Goal: Task Accomplishment & Management: Complete application form

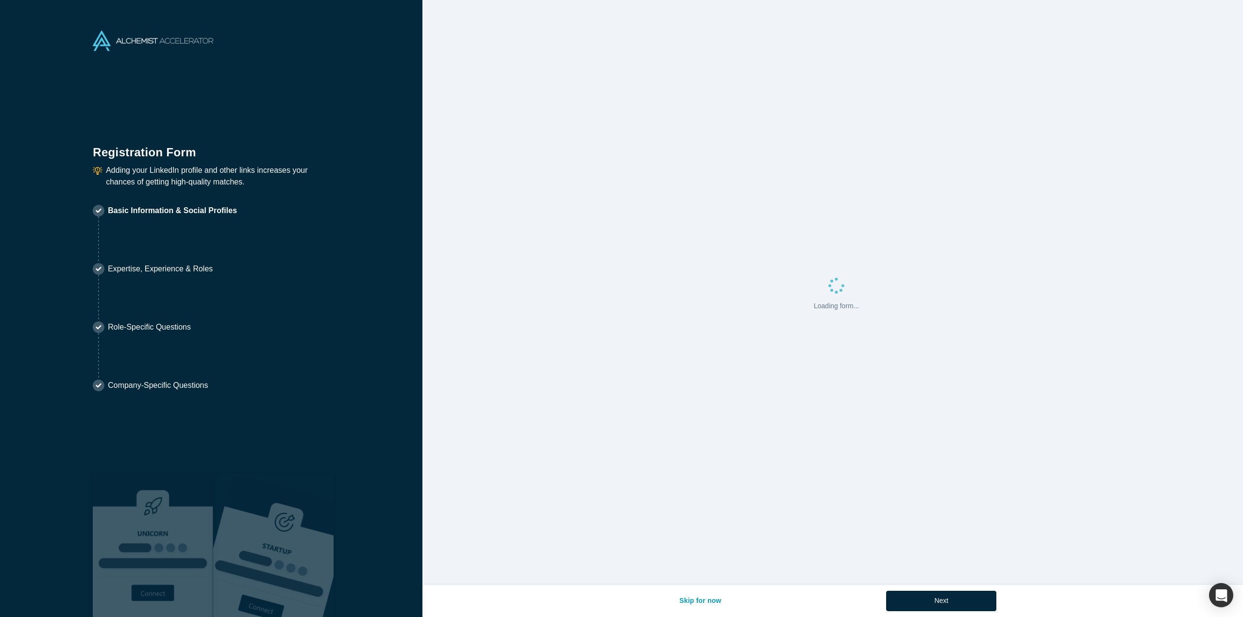
select select "US"
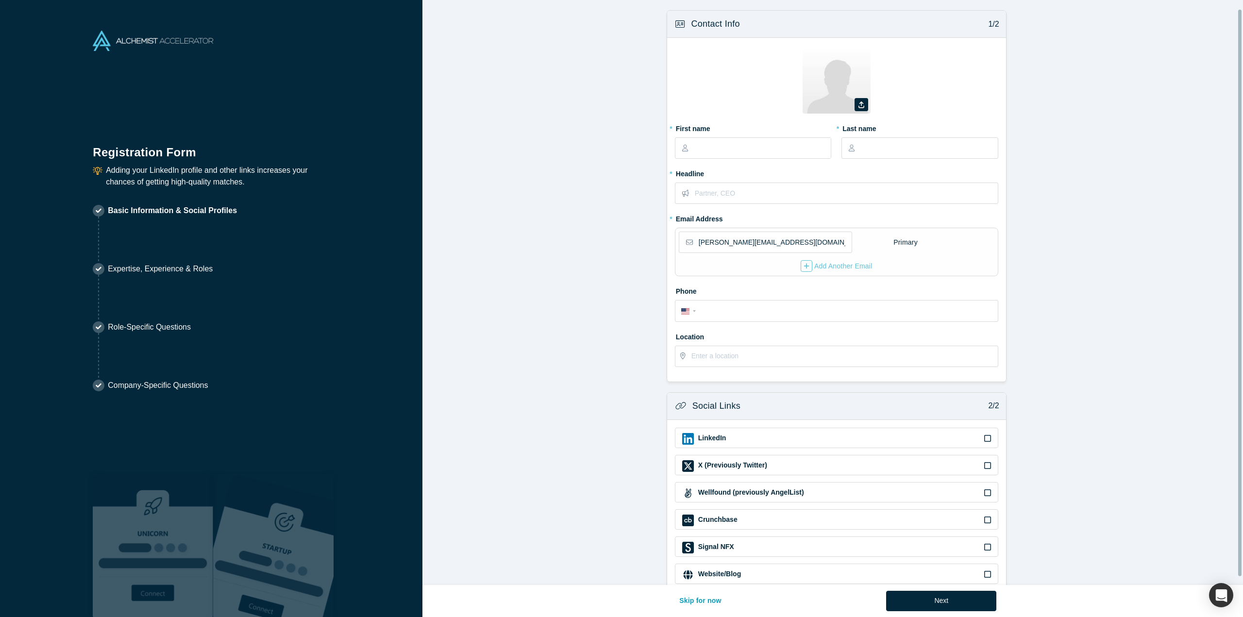
scroll to position [17, 0]
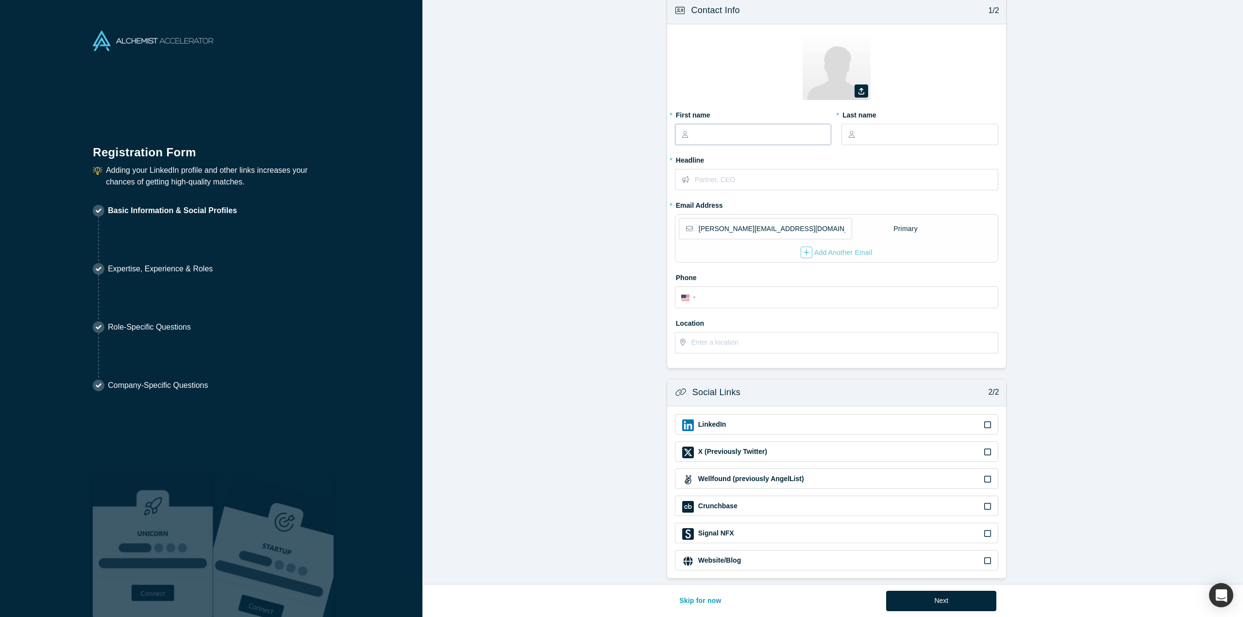
click at [742, 129] on input "text" at bounding box center [762, 134] width 137 height 20
type input "[PERSON_NAME]"
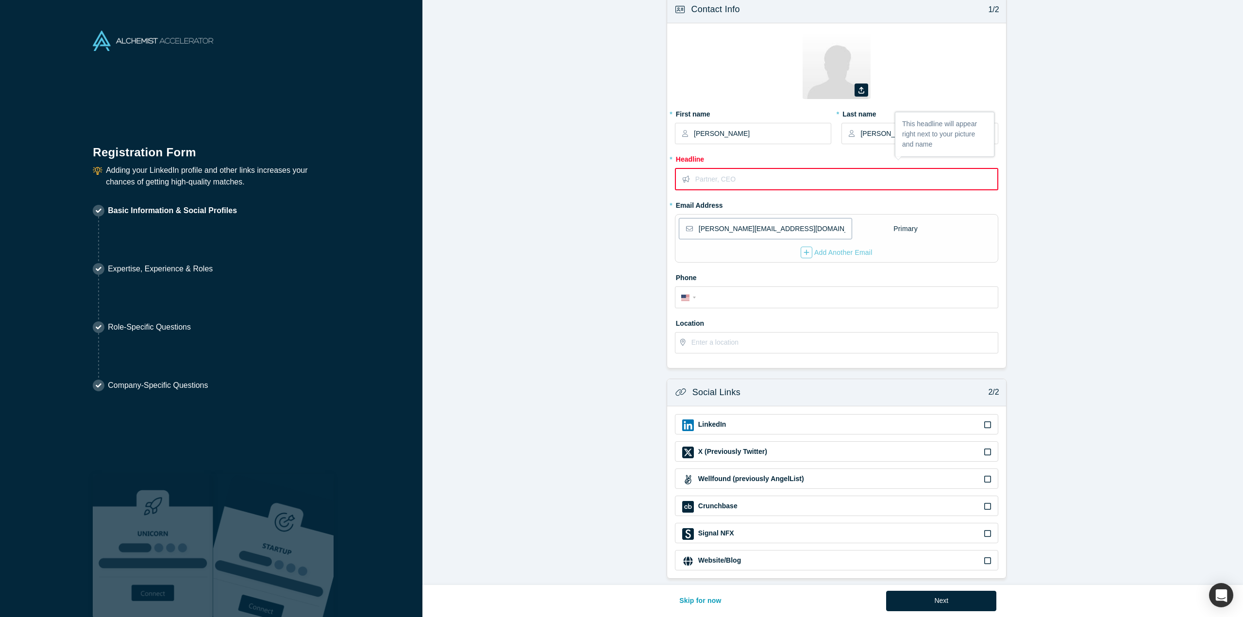
paste input "Angel Investor, Award-Winning AI Author, and Serial Entrepreneur"
type input "Angel Investor, Award-Winning AI Author, and Serial Entrepreneur"
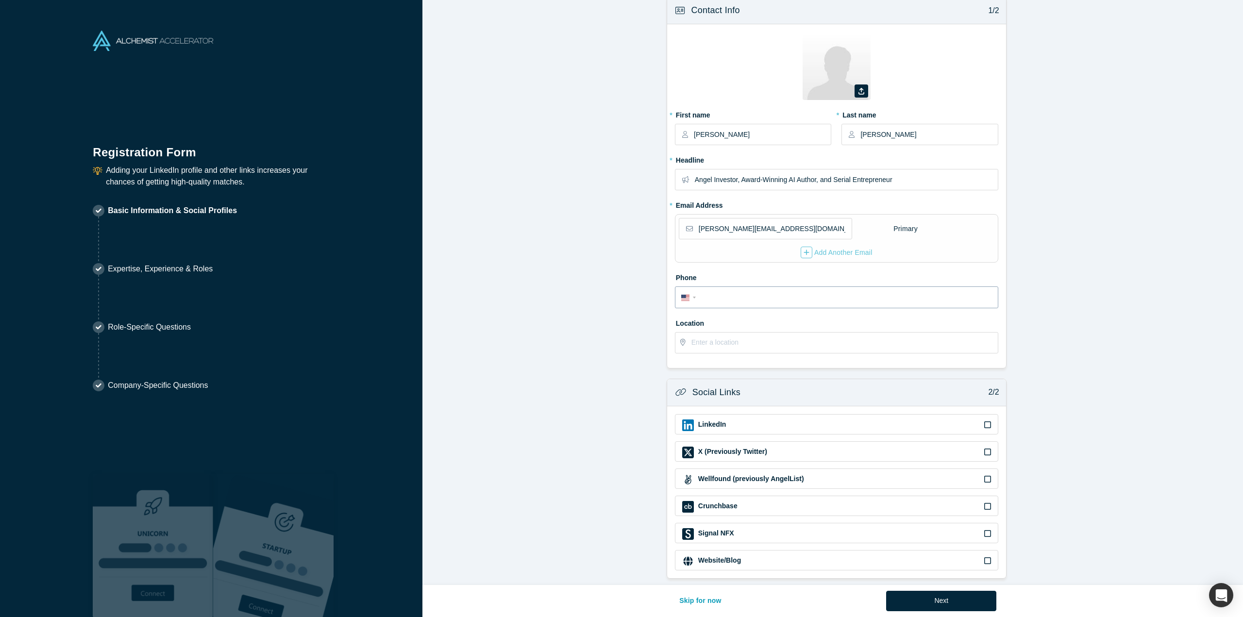
click at [725, 296] on input "tel" at bounding box center [844, 298] width 293 height 14
type input "[PHONE_NUMBER]"
click at [727, 335] on input "text" at bounding box center [844, 342] width 306 height 20
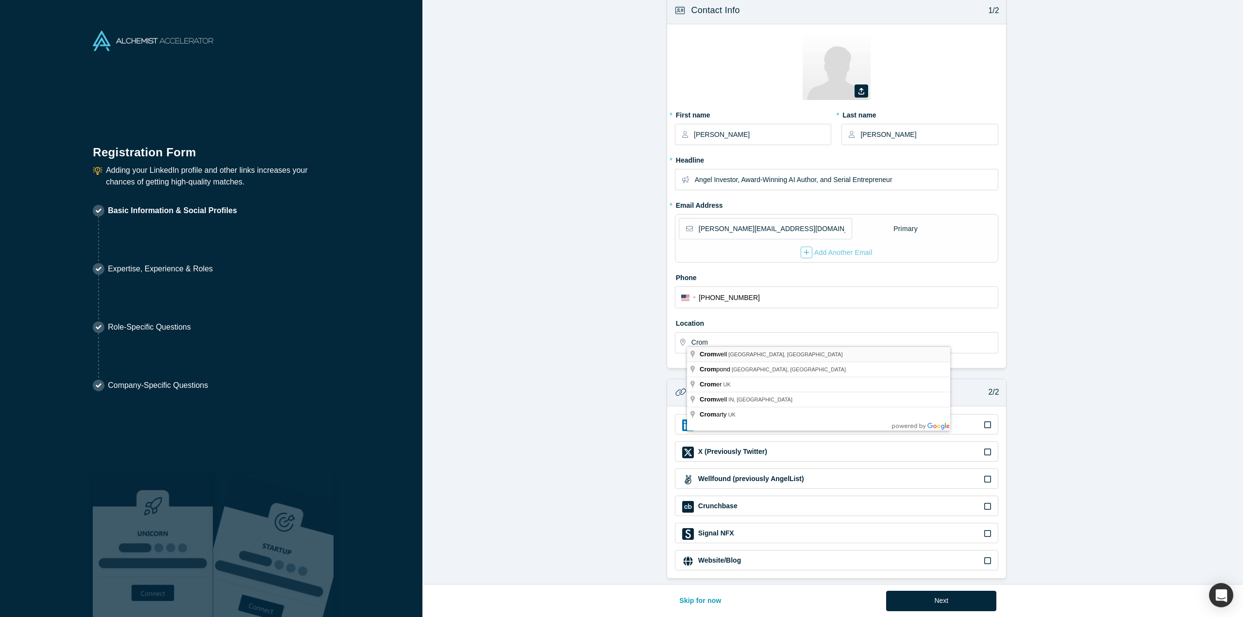
type input "[GEOGRAPHIC_DATA], [GEOGRAPHIC_DATA], [GEOGRAPHIC_DATA]"
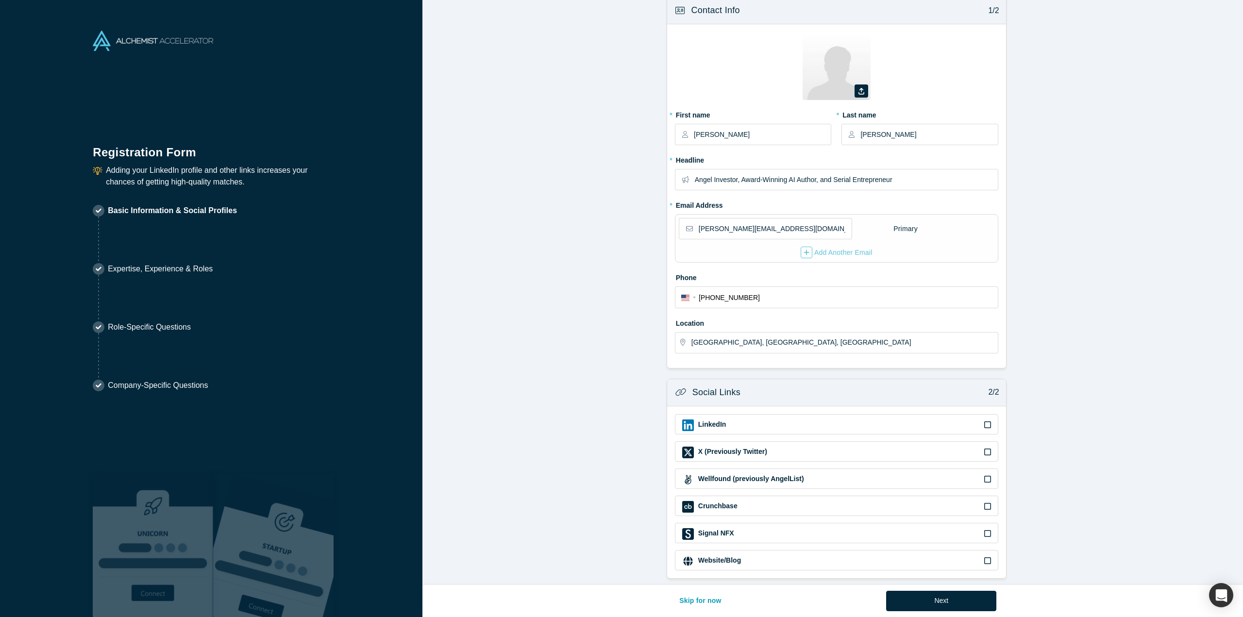
click at [739, 419] on div "LinkedIn" at bounding box center [836, 425] width 309 height 12
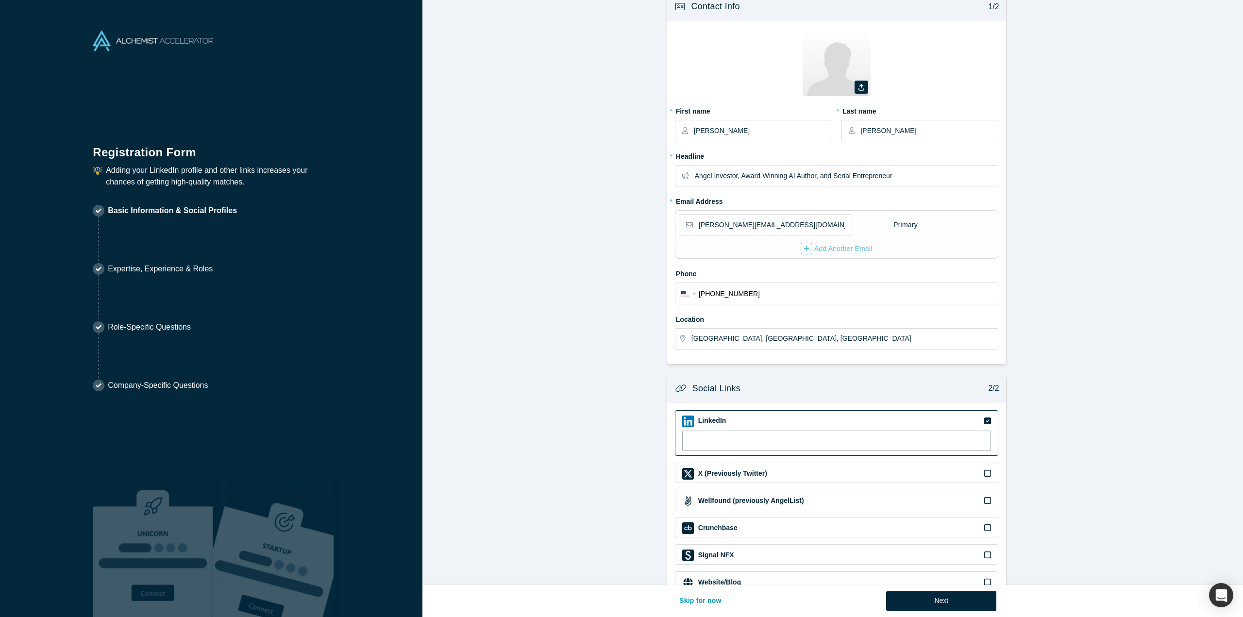
click at [751, 434] on input at bounding box center [836, 441] width 309 height 20
paste input "Angel Investor, Award-Winning AI Author, and Serial Entrepreneur"
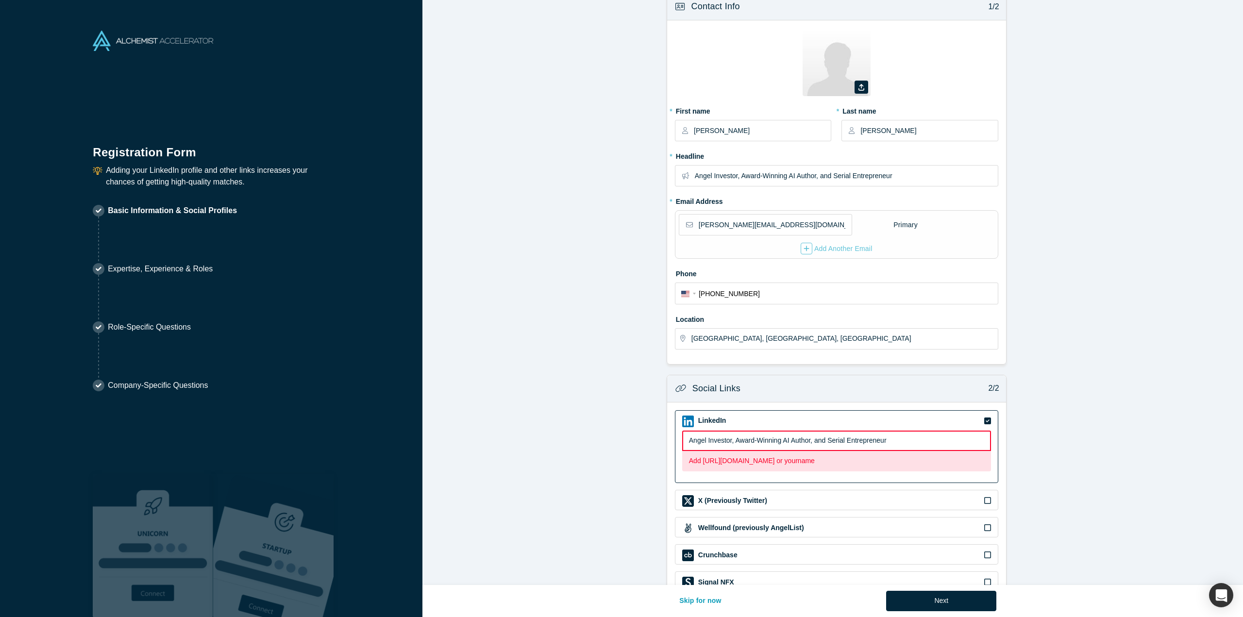
click at [709, 431] on input "Angel Investor, Award-Winning AI Author, and Serial Entrepreneur" at bounding box center [836, 441] width 309 height 20
paste input "[URL][DOMAIN_NAME]"
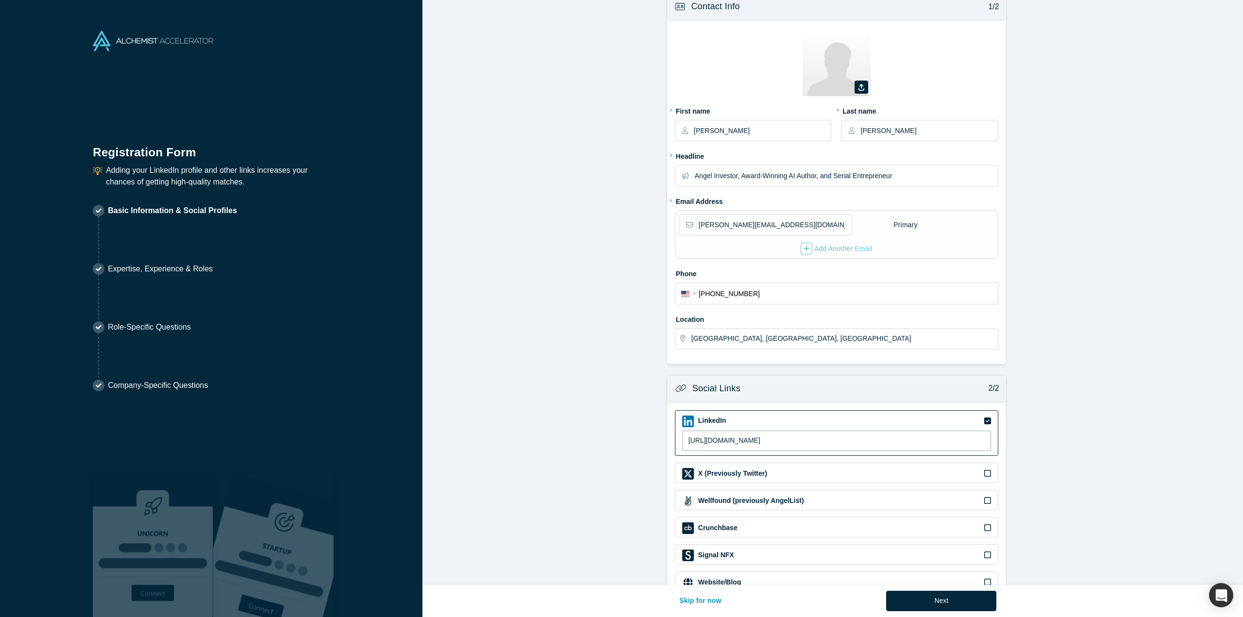
type input "[URL][DOMAIN_NAME]"
click at [984, 470] on icon at bounding box center [987, 473] width 7 height 8
click at [0, 0] on input "checkbox" at bounding box center [0, 0] width 0 height 0
click at [736, 493] on input at bounding box center [836, 493] width 309 height 20
paste input "[URL][DOMAIN_NAME]"
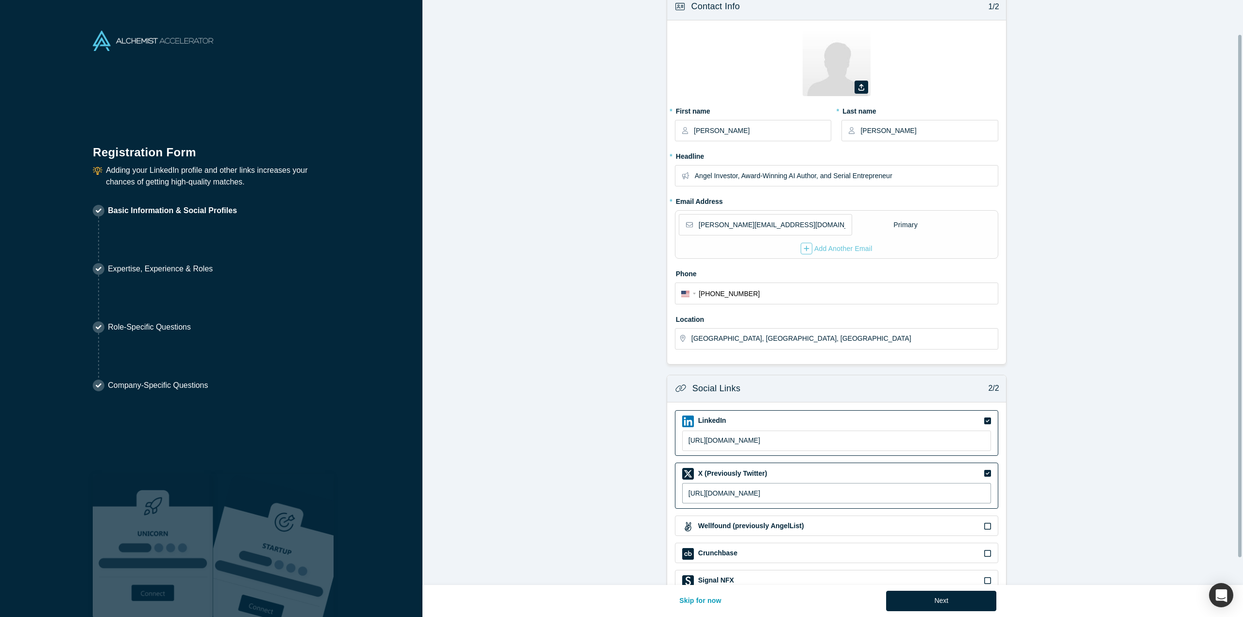
scroll to position [68, 0]
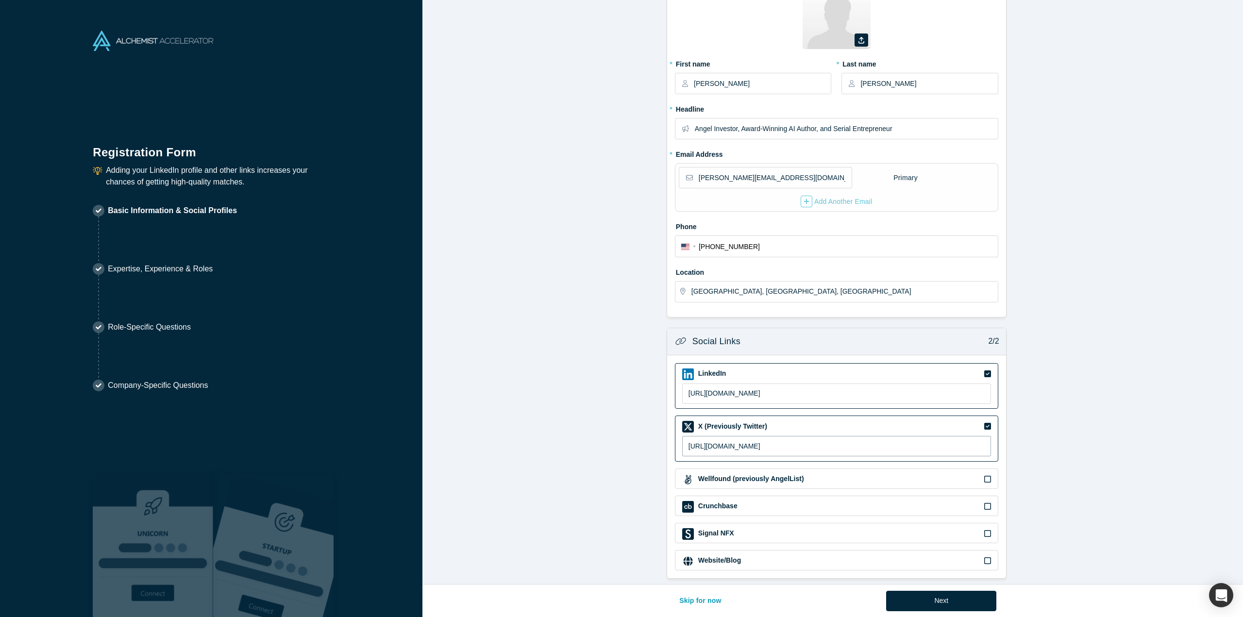
type input "[URL][DOMAIN_NAME]"
click at [789, 555] on div "Website/Blog" at bounding box center [836, 561] width 309 height 12
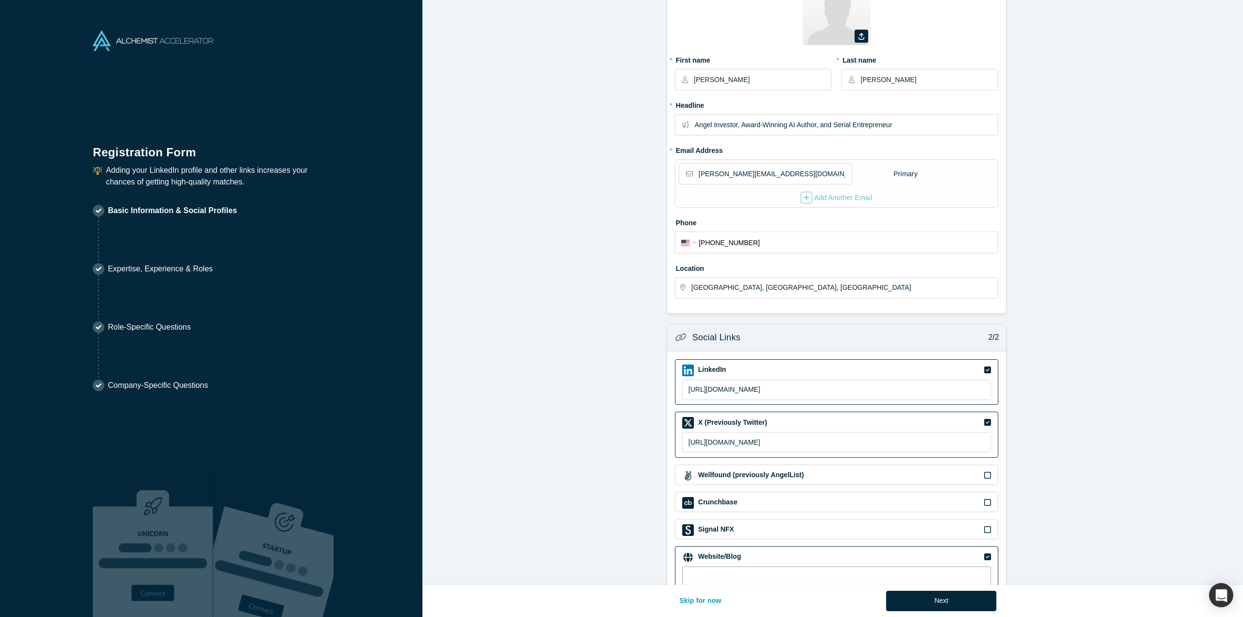
click at [779, 569] on input at bounding box center [836, 576] width 309 height 20
click at [958, 602] on button "Next" at bounding box center [941, 601] width 110 height 20
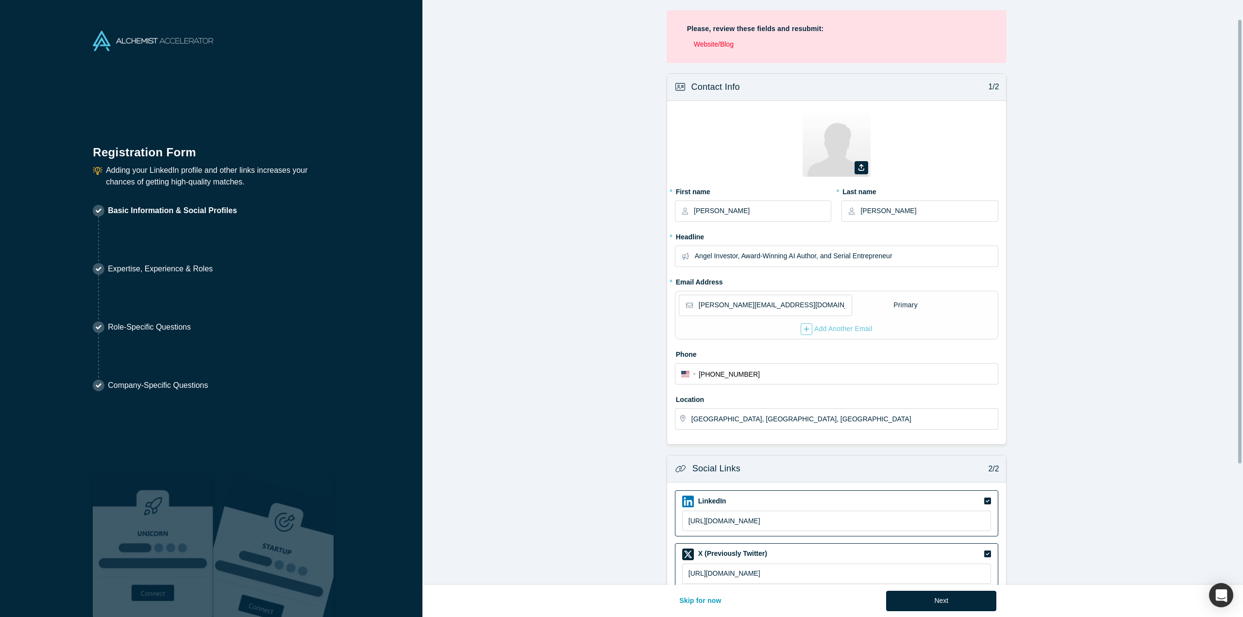
scroll to position [184, 0]
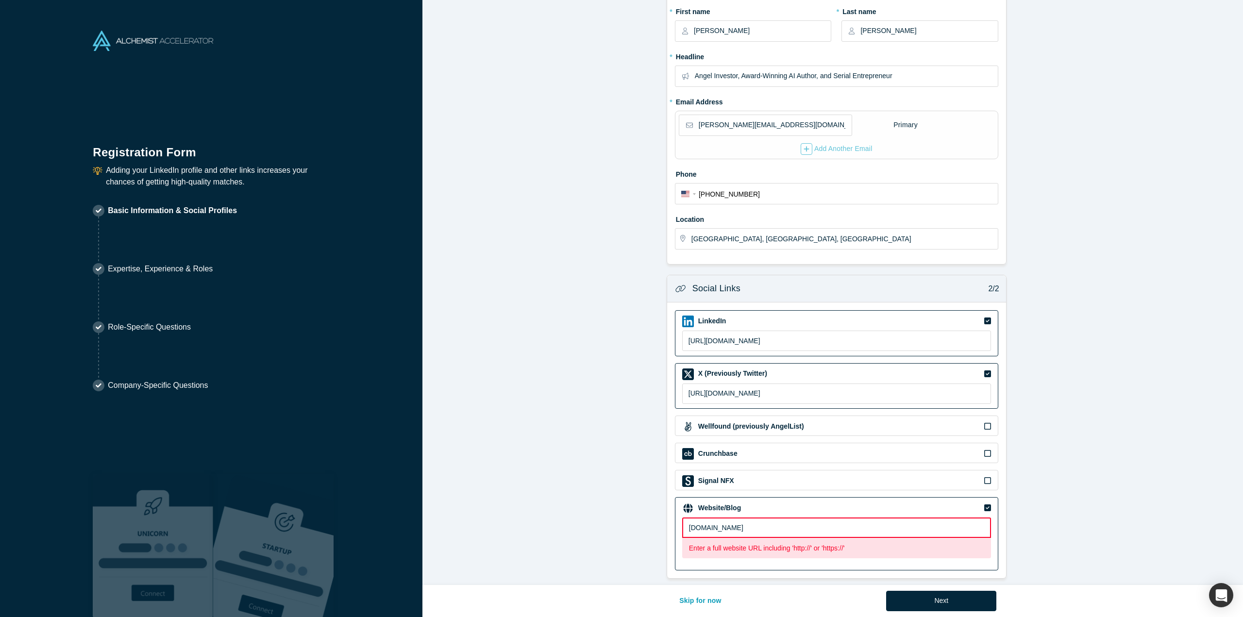
click at [682, 523] on input "[DOMAIN_NAME]" at bounding box center [836, 527] width 309 height 20
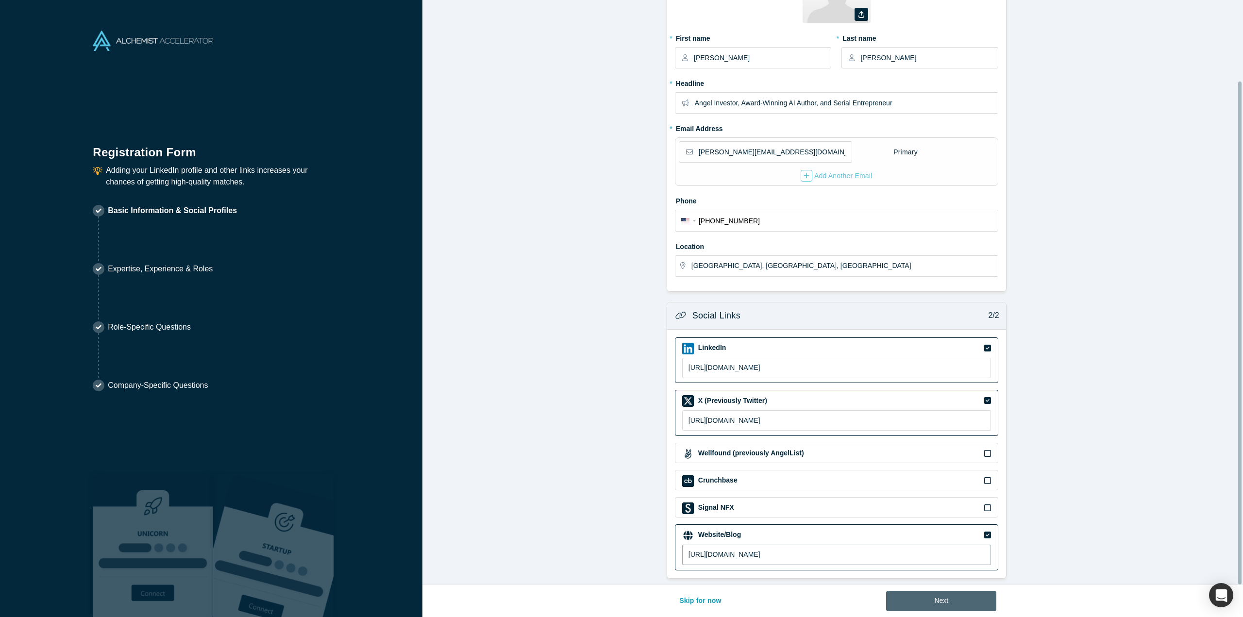
type input "[URL][DOMAIN_NAME]"
click at [961, 600] on button "Next" at bounding box center [941, 601] width 110 height 20
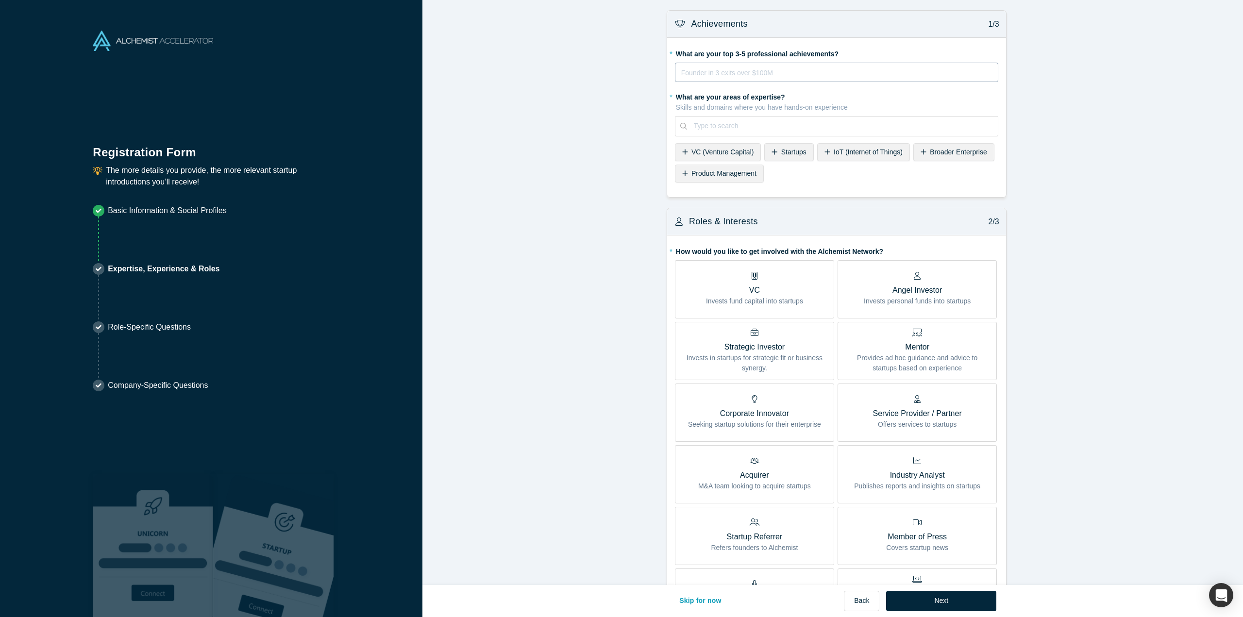
click at [681, 69] on div "rdw-wrapper" at bounding box center [836, 76] width 311 height 19
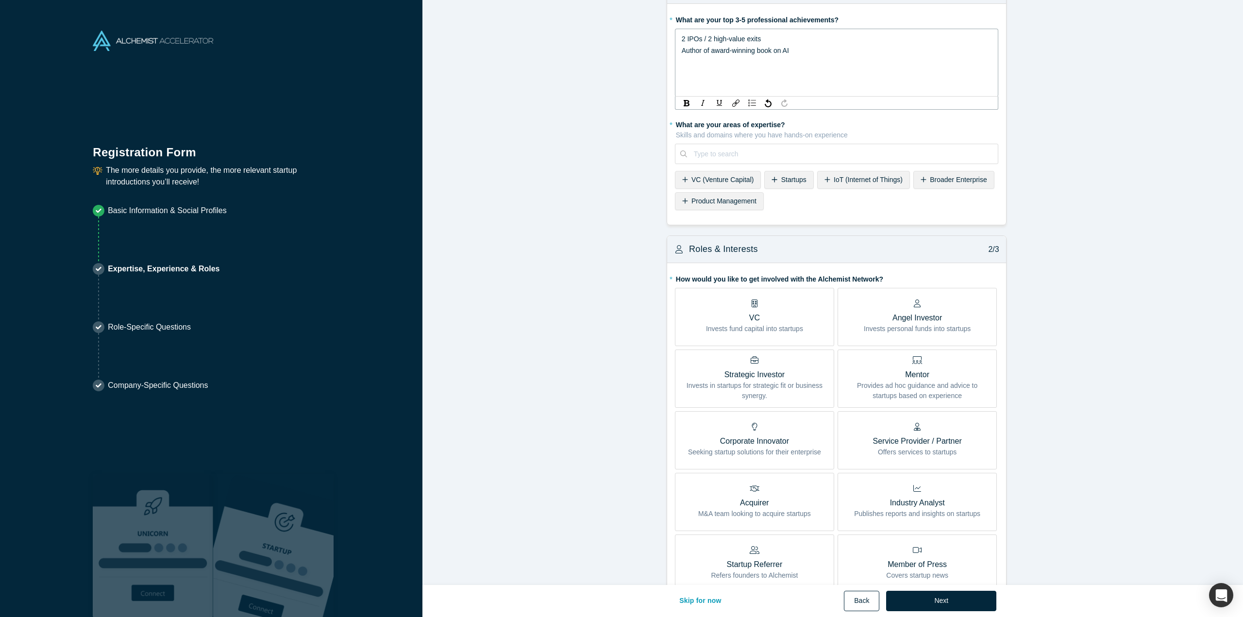
scroll to position [49, 0]
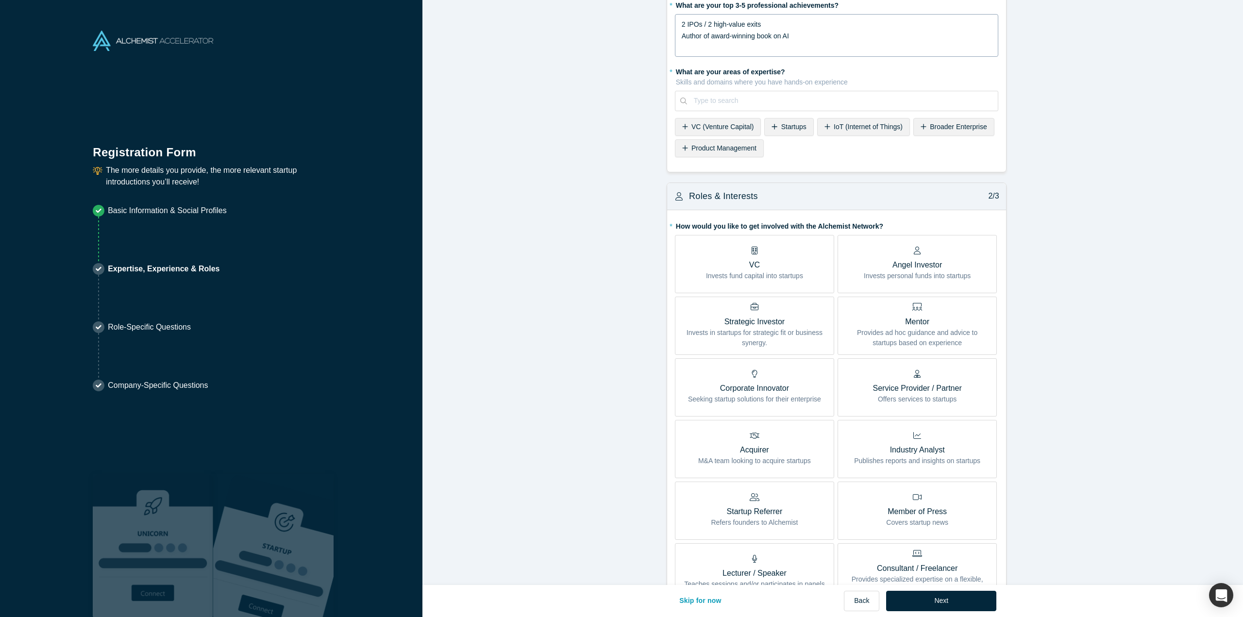
click at [833, 37] on div "Author of award-winning book on AI" at bounding box center [836, 36] width 310 height 12
click at [675, 19] on div "2 IPOs / 2 high-value exits Author of award-winning book on AI" at bounding box center [836, 35] width 323 height 43
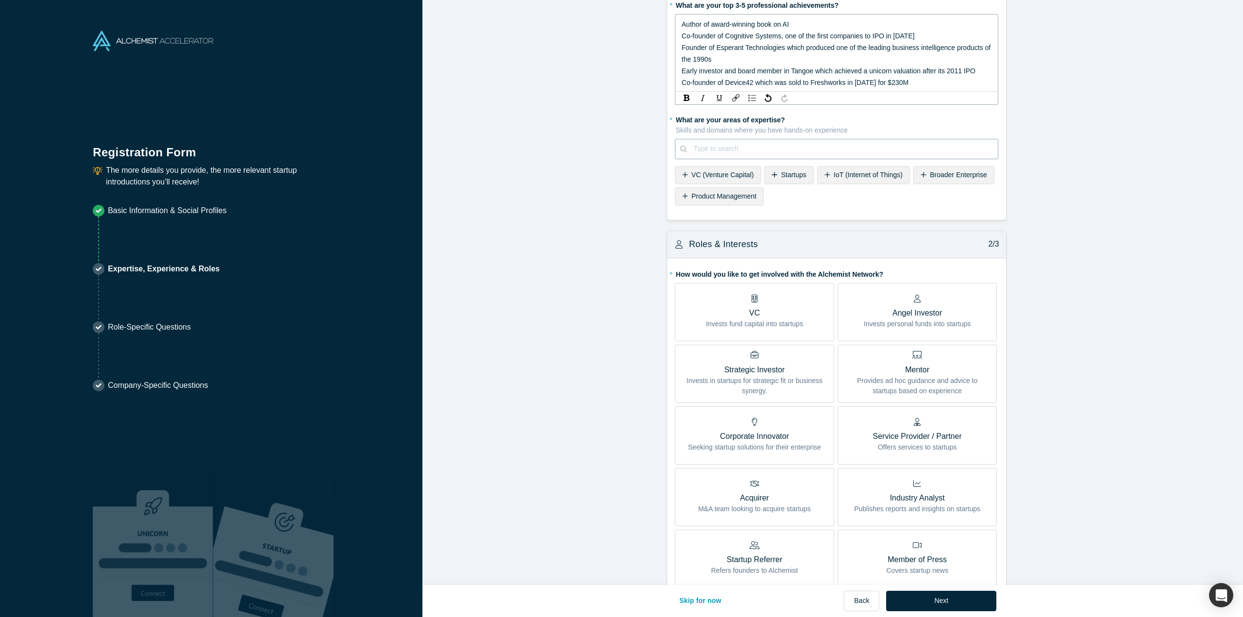
click at [703, 146] on div at bounding box center [842, 149] width 297 height 12
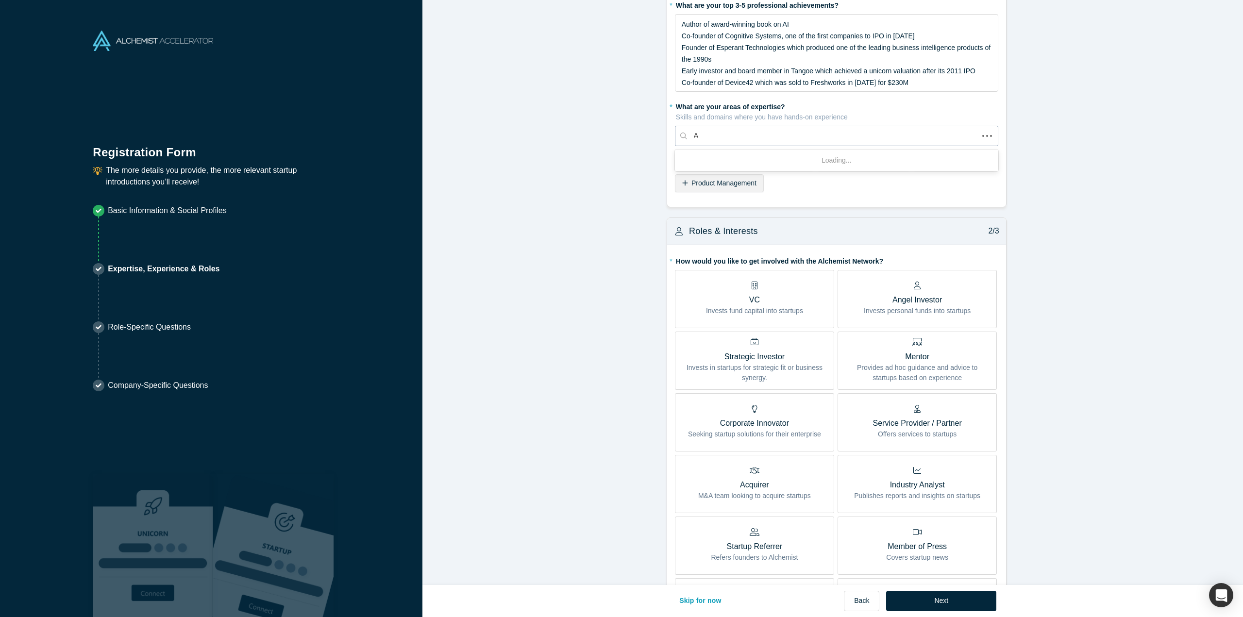
type input "AI"
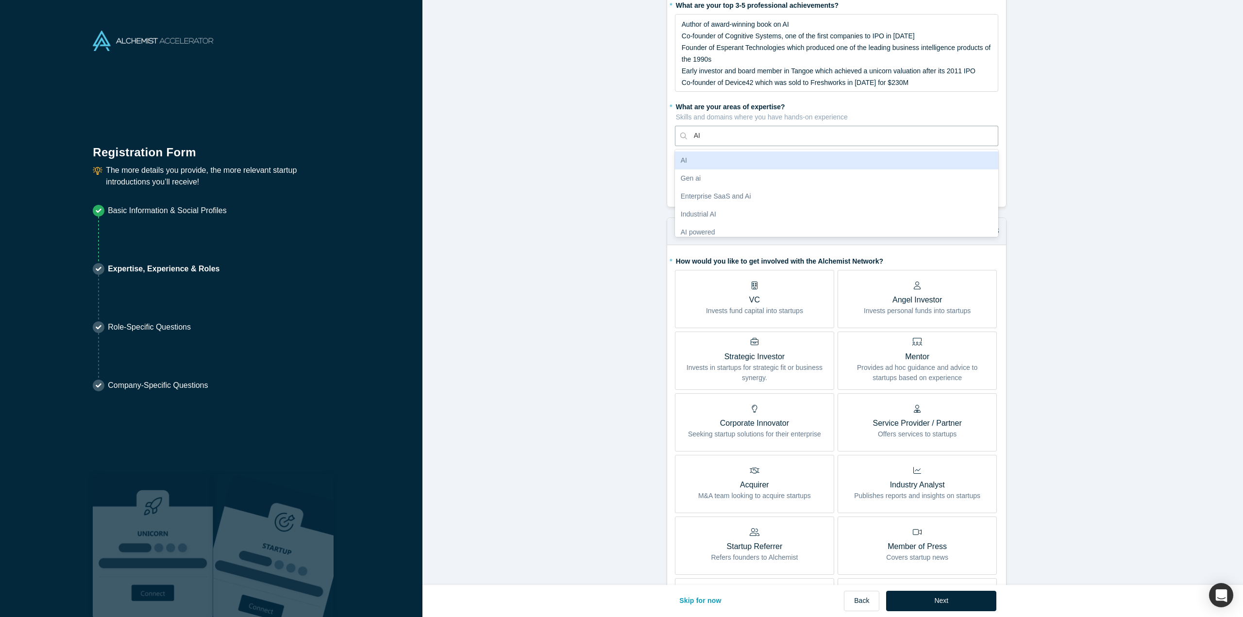
click at [700, 162] on div "AI" at bounding box center [836, 160] width 323 height 18
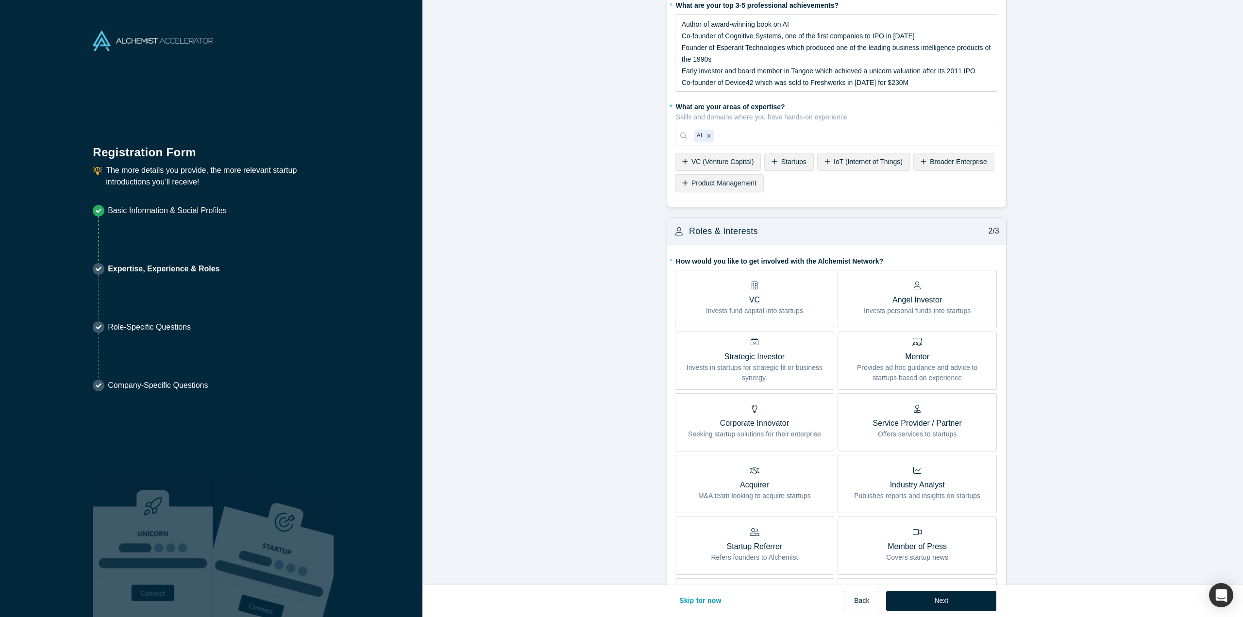
click at [772, 160] on div "Startups" at bounding box center [788, 162] width 49 height 18
click at [762, 129] on div "AI Startups" at bounding box center [842, 136] width 311 height 16
type input "saas"
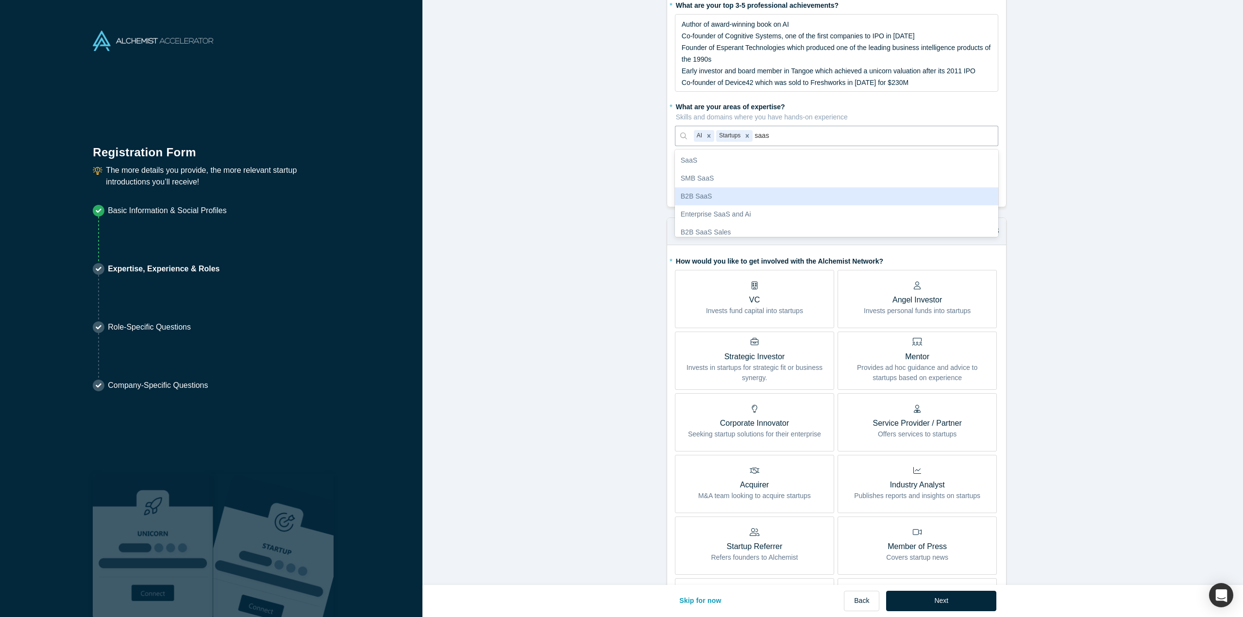
click at [698, 197] on div "B2B SaaS" at bounding box center [836, 196] width 323 height 18
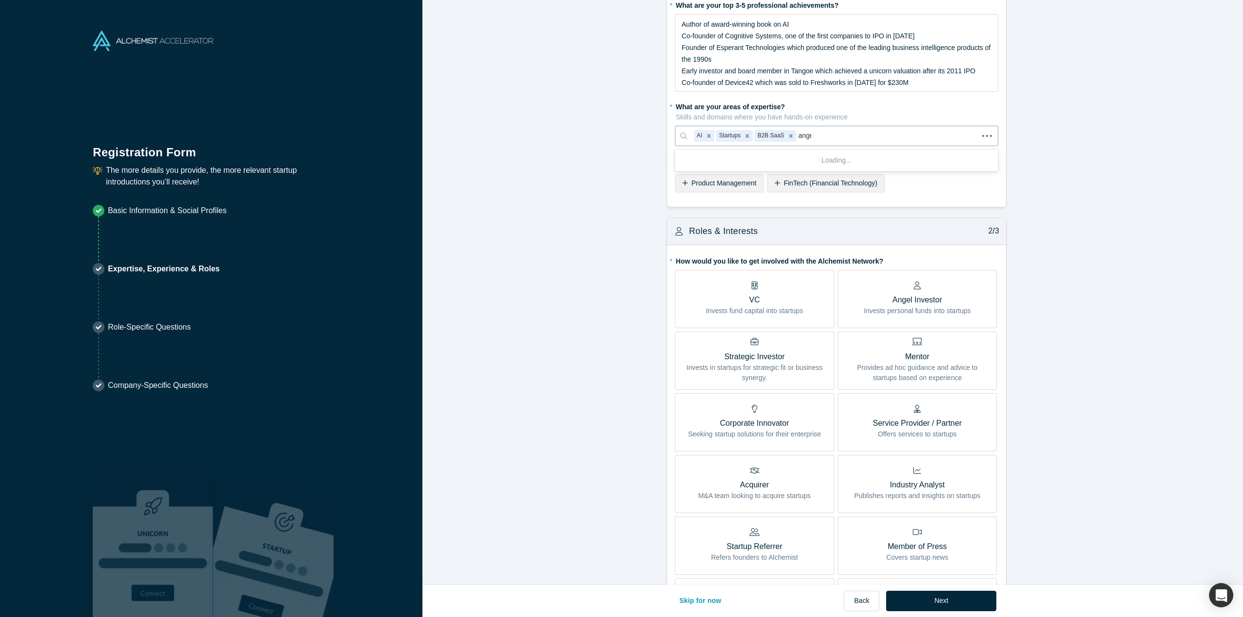
type input "angel"
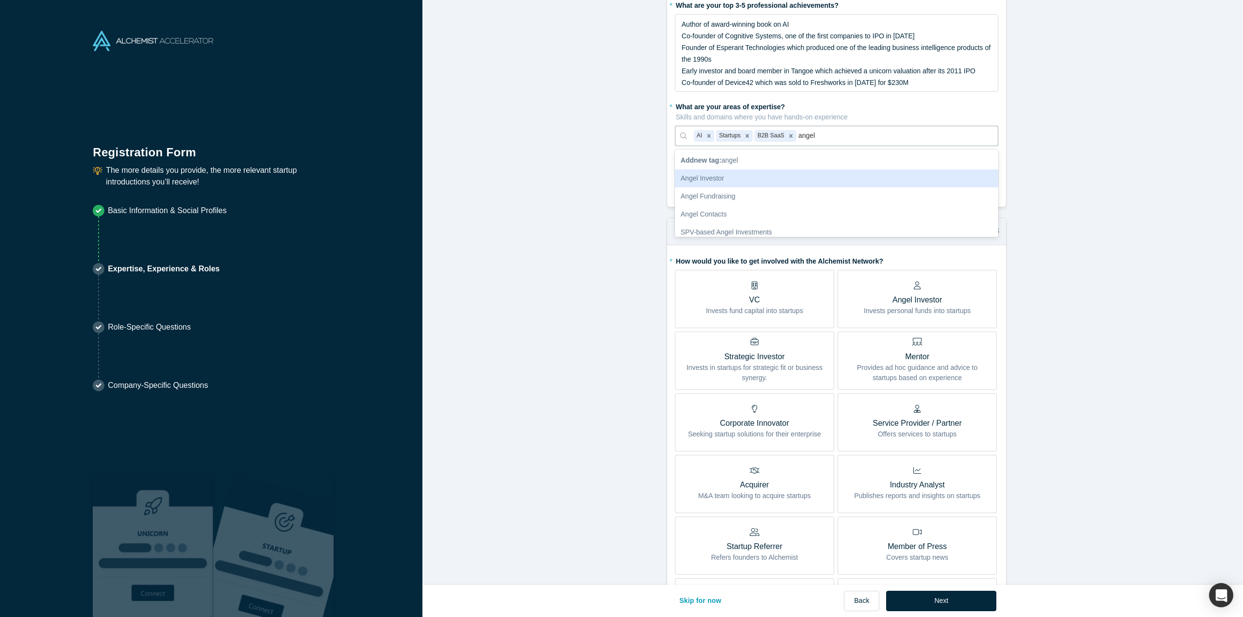
click at [727, 176] on div "Angel Investor" at bounding box center [836, 178] width 323 height 18
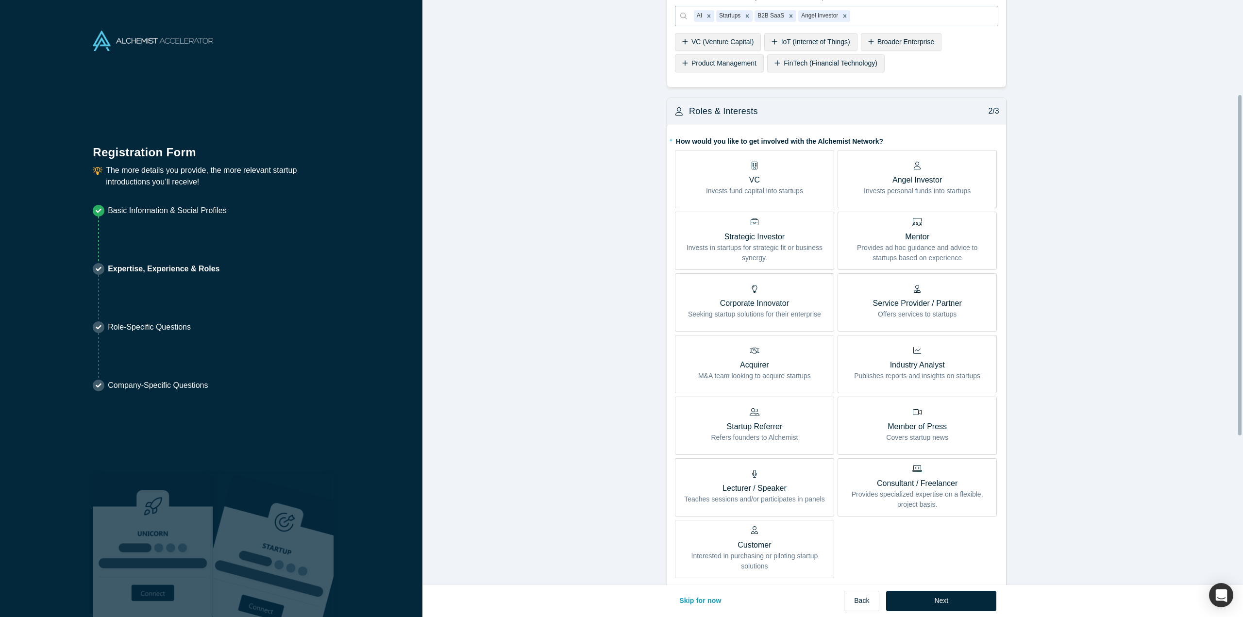
scroll to position [194, 0]
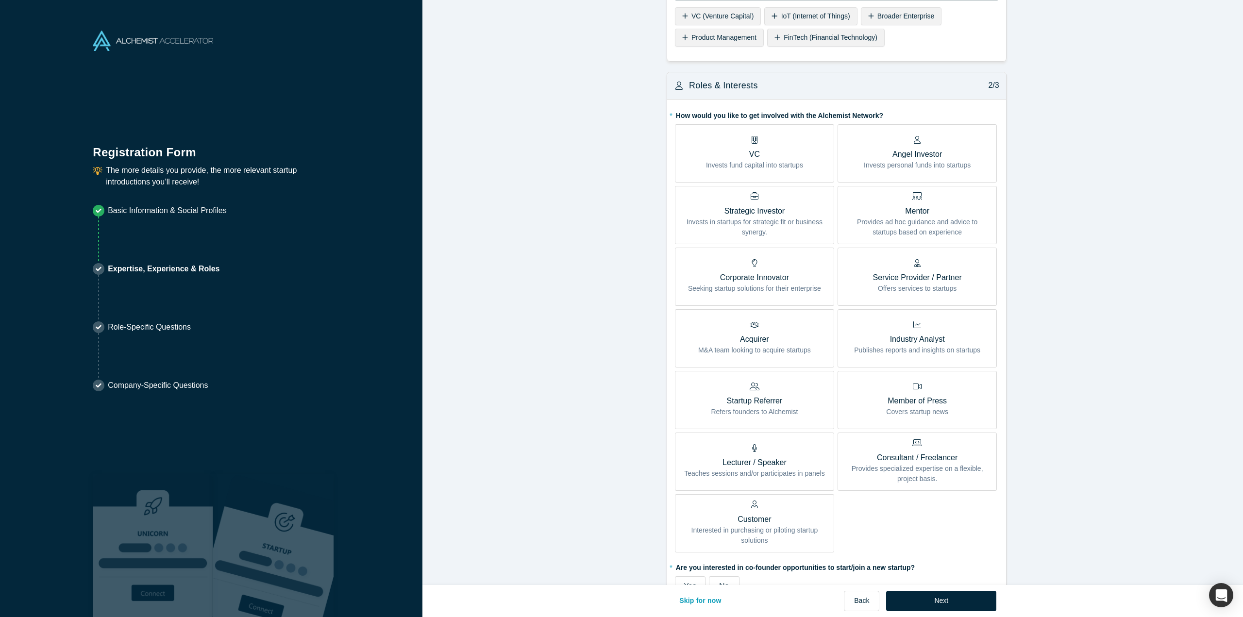
click at [864, 165] on p "Invests personal funds into startups" at bounding box center [916, 165] width 107 height 10
click at [0, 0] on input "Angel Investor Invests personal funds into startups" at bounding box center [0, 0] width 0 height 0
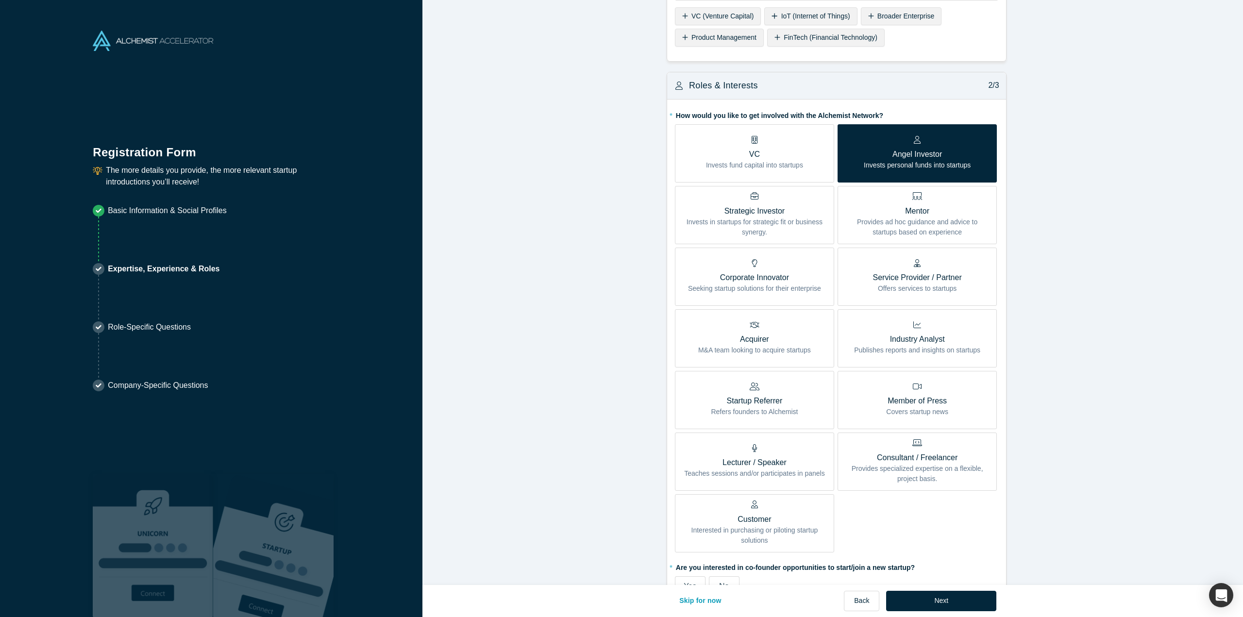
click at [870, 217] on p "Provides ad hoc guidance and advice to startups based on experience" at bounding box center [917, 227] width 145 height 20
click at [0, 0] on input "Mentor Provides ad hoc guidance and advice to startups based on experience" at bounding box center [0, 0] width 0 height 0
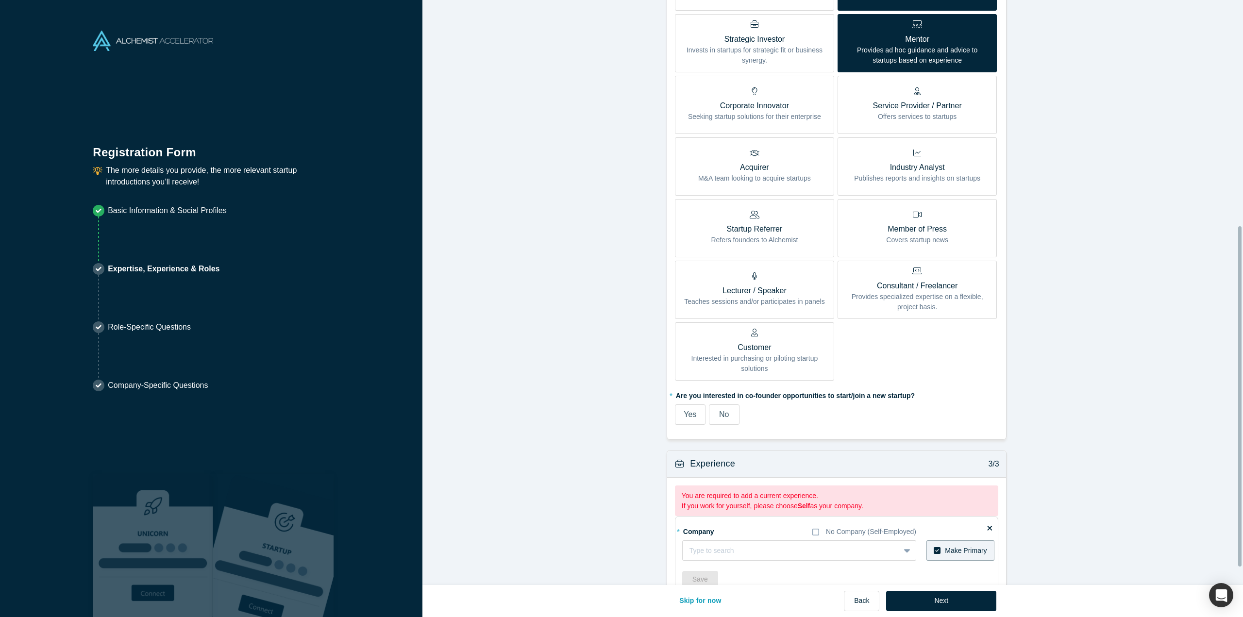
scroll to position [388, 0]
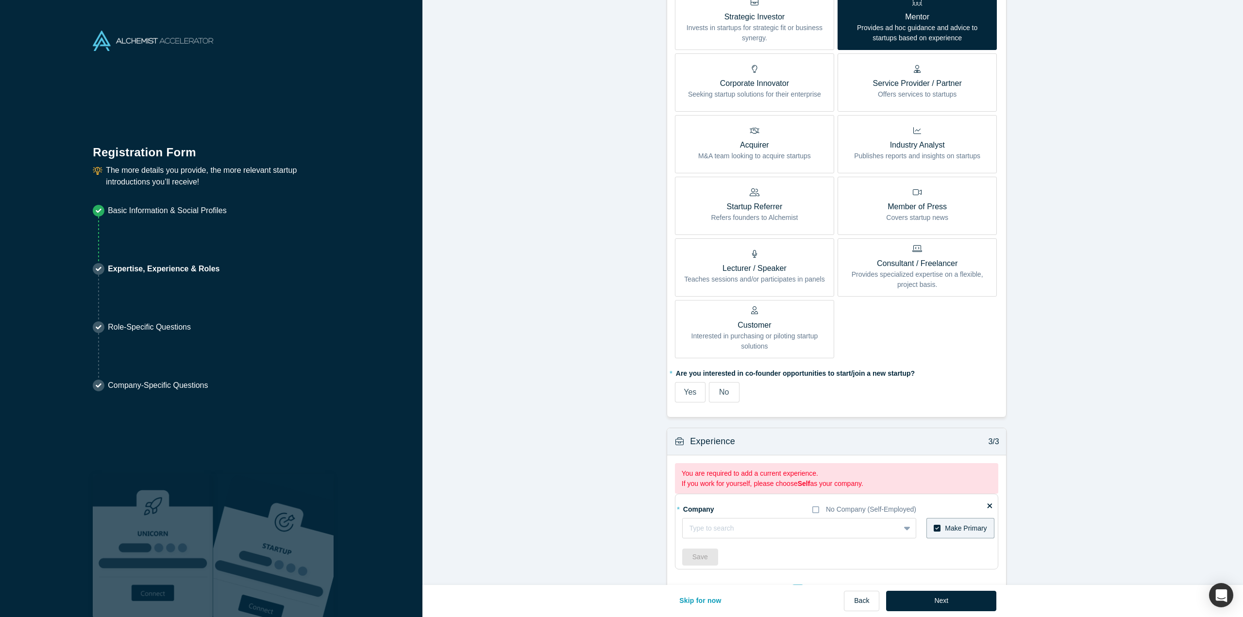
click at [719, 390] on span "No" at bounding box center [724, 392] width 10 height 8
click at [0, 0] on input "No" at bounding box center [0, 0] width 0 height 0
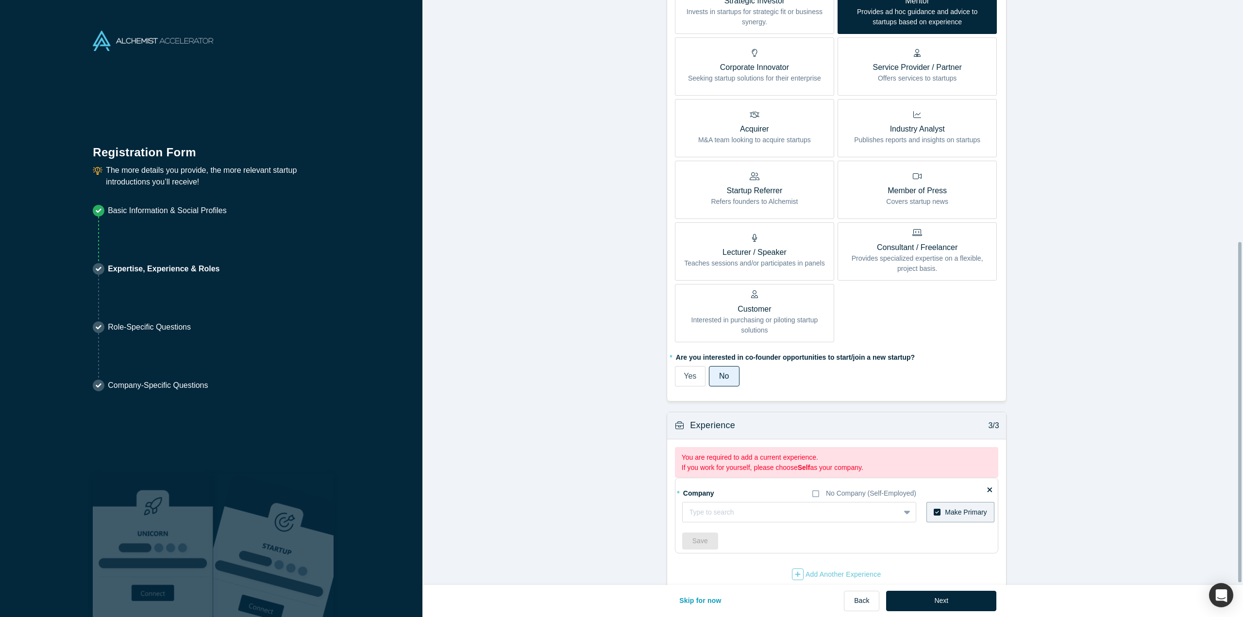
scroll to position [418, 0]
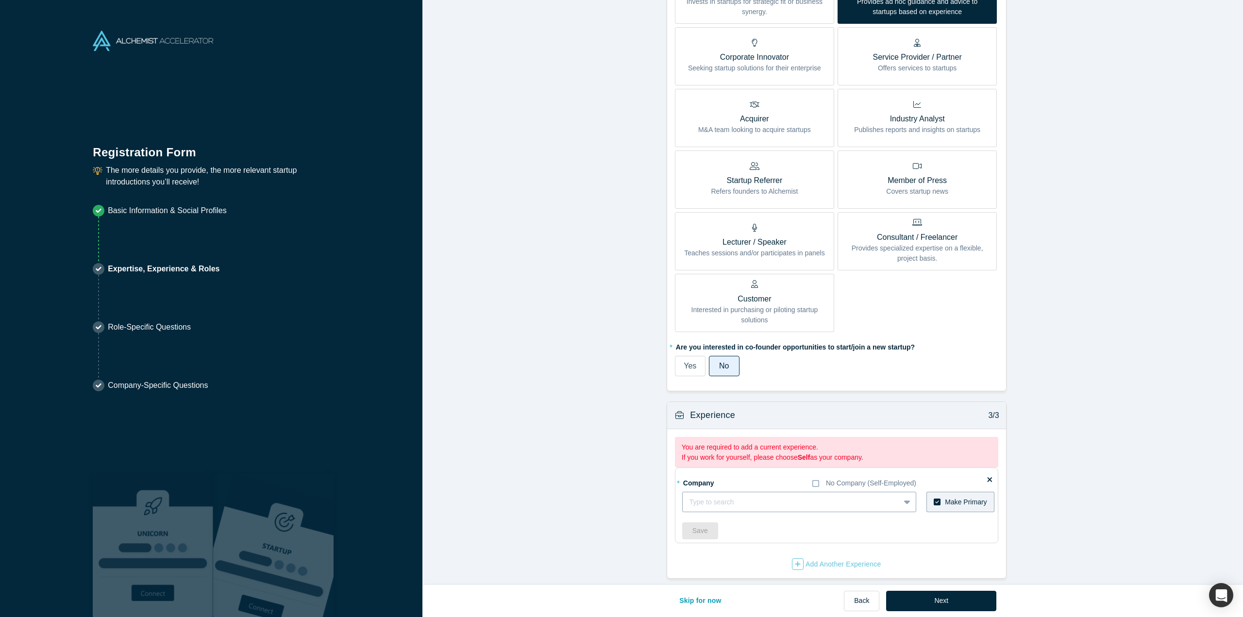
click at [749, 496] on div at bounding box center [790, 502] width 203 height 12
click at [740, 496] on div at bounding box center [781, 502] width 184 height 12
click at [812, 480] on icon at bounding box center [815, 484] width 7 height 8
click at [0, 0] on input "No Company (Self-Employed)" at bounding box center [0, 0] width 0 height 0
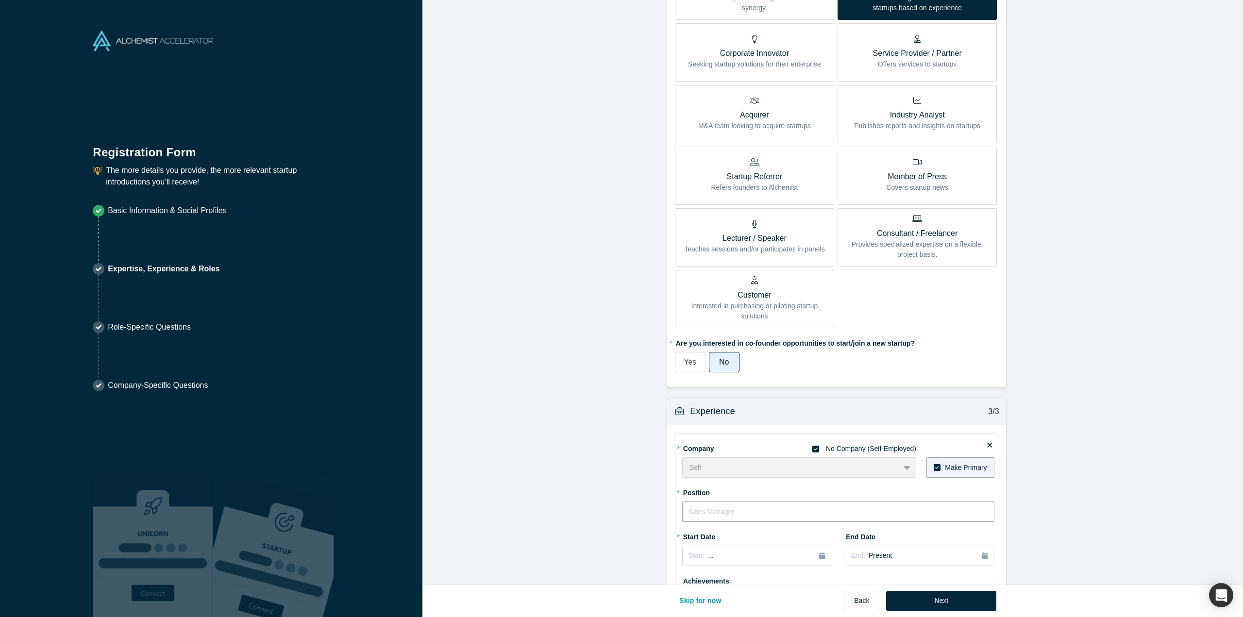
click at [729, 511] on input "text" at bounding box center [838, 511] width 312 height 20
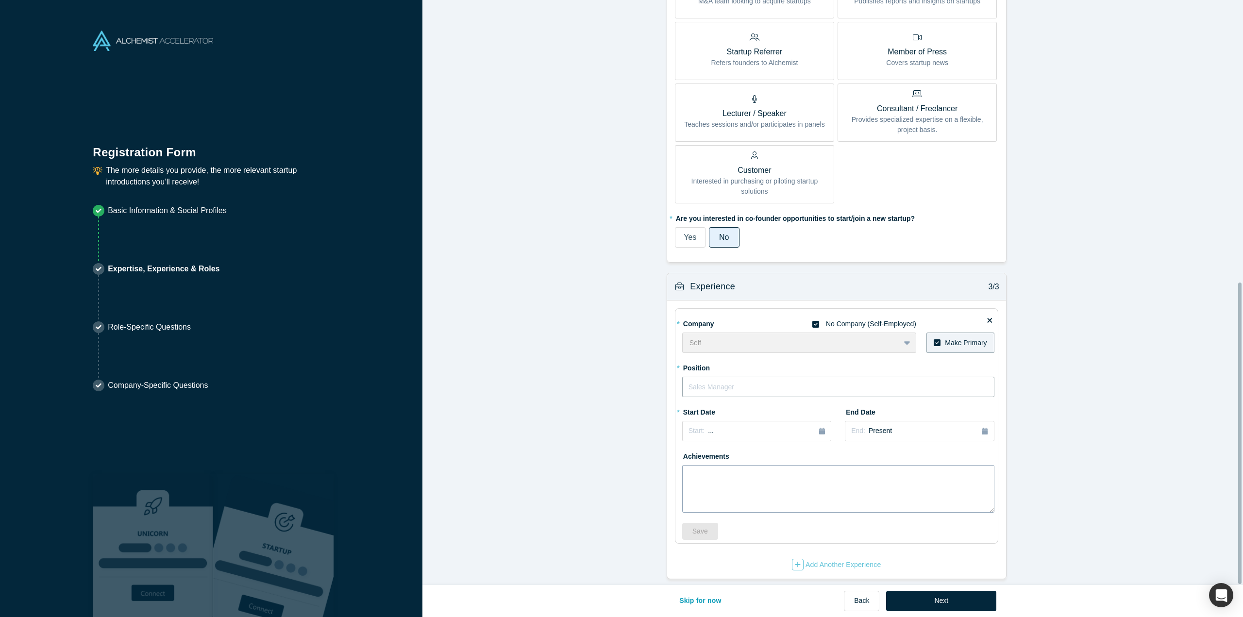
scroll to position [547, 0]
click at [904, 336] on div "Self To pick up a draggable item, press the space bar. While dragging, use the …" at bounding box center [799, 342] width 234 height 20
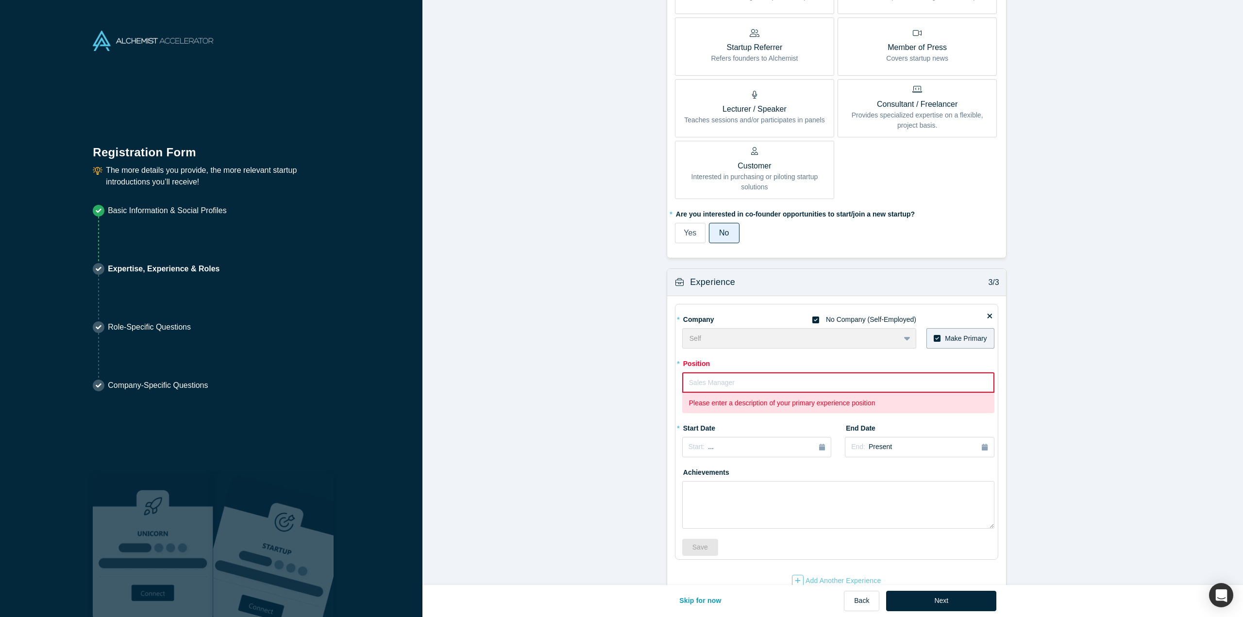
click at [707, 333] on div "Self To pick up a draggable item, press the space bar. While dragging, use the …" at bounding box center [799, 338] width 234 height 20
click at [813, 316] on icon at bounding box center [815, 319] width 7 height 7
click at [0, 0] on input "No Company (Self-Employed)" at bounding box center [0, 0] width 0 height 0
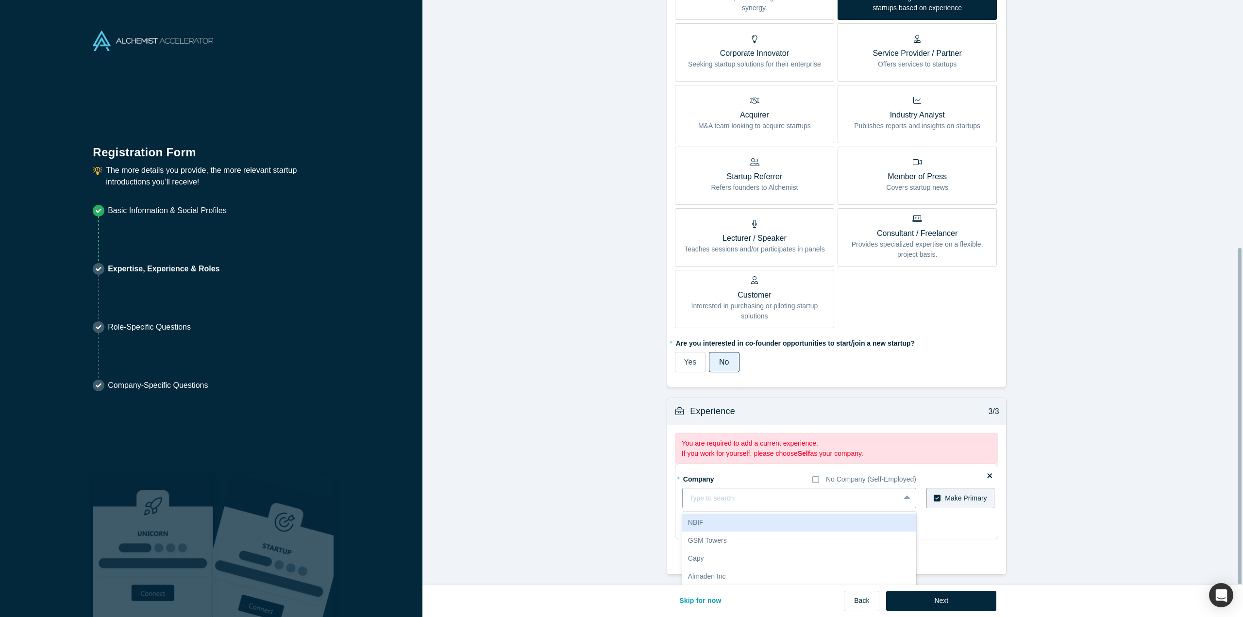
scroll to position [430, 0]
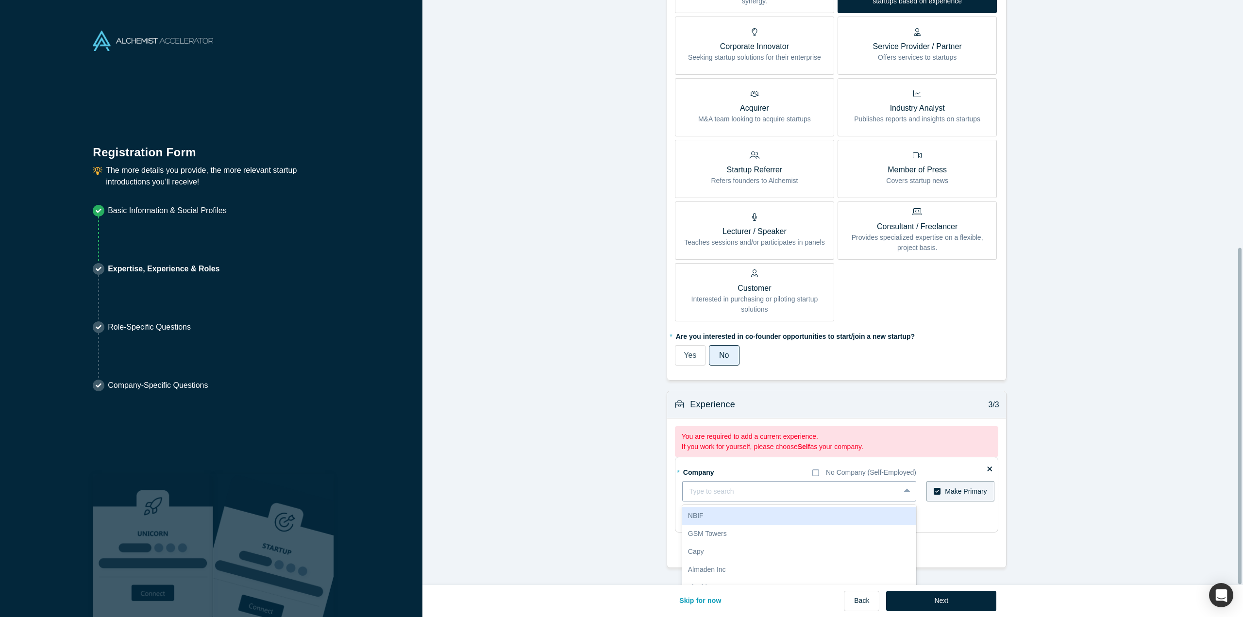
click at [705, 493] on div "Type to search" at bounding box center [799, 491] width 234 height 20
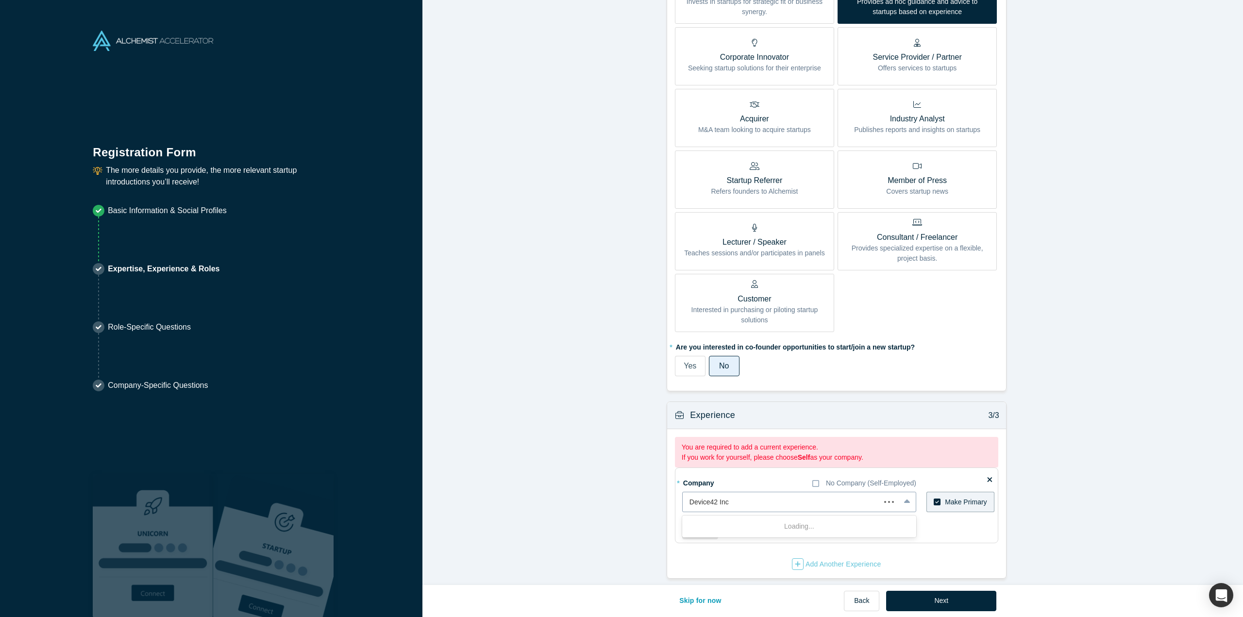
type input "Device42 Inc."
click at [775, 520] on div "Add company: Device42 Inc." at bounding box center [799, 526] width 234 height 18
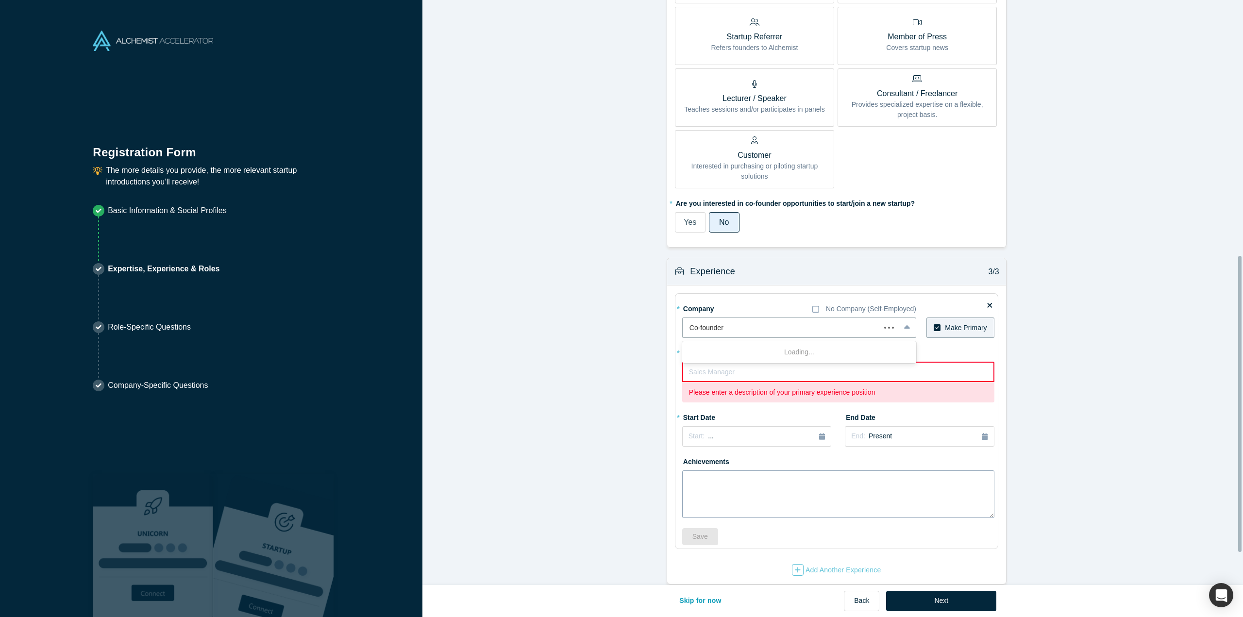
scroll to position [568, 0]
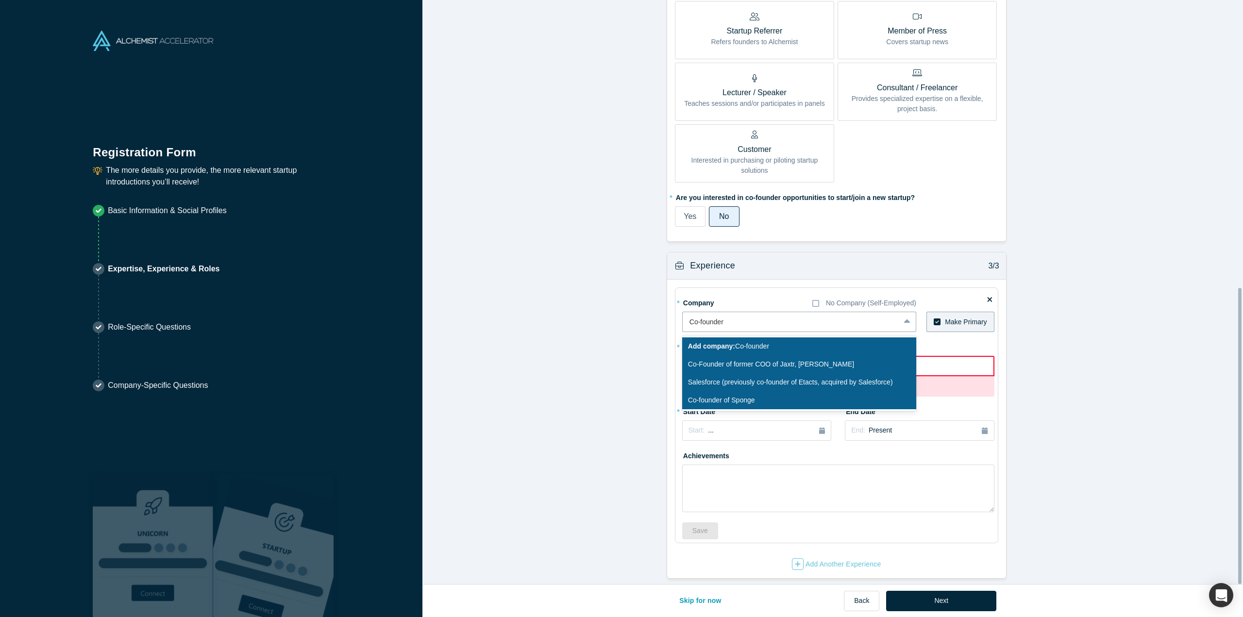
type input "Co-founder"
click at [659, 393] on form "Achievements 1/3 * What are your top 3-5 professional achievements? Author of a…" at bounding box center [836, 12] width 828 height 1132
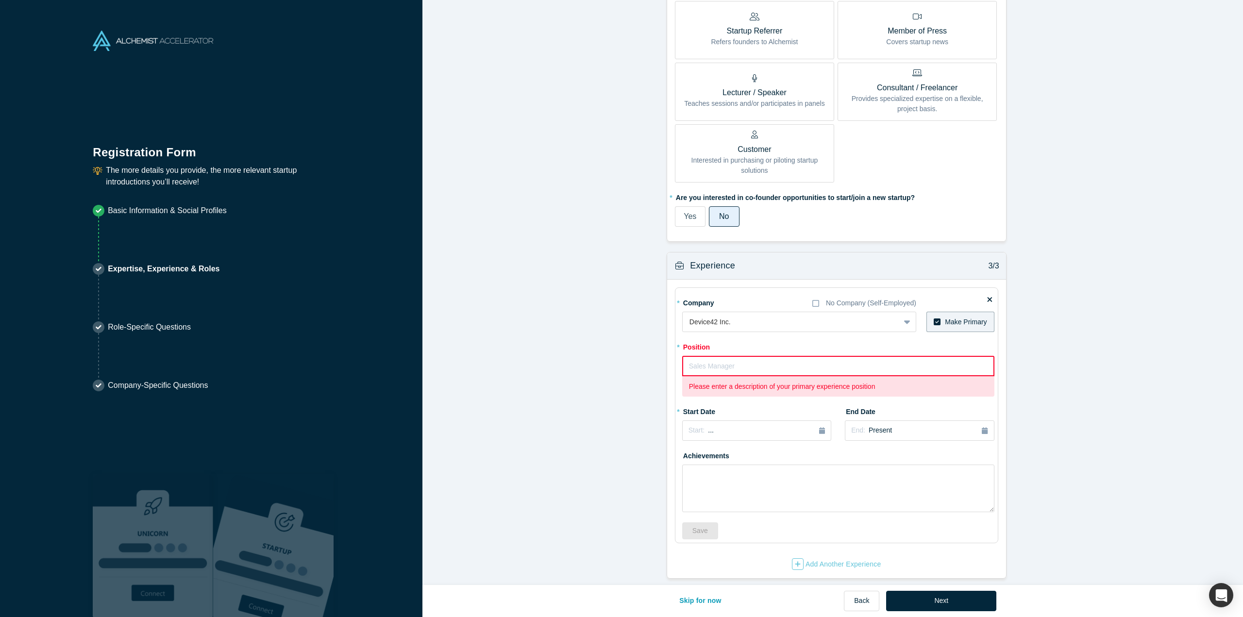
click at [696, 359] on input "text" at bounding box center [838, 366] width 312 height 20
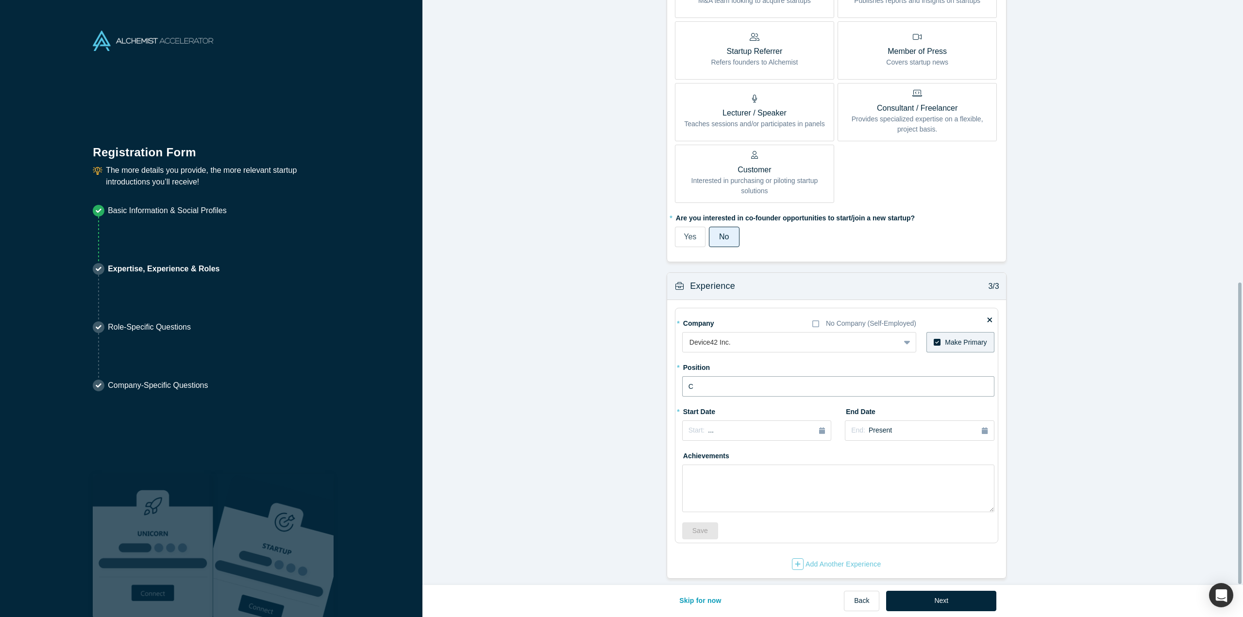
scroll to position [547, 0]
click at [729, 420] on button "Start: ..." at bounding box center [756, 430] width 149 height 20
click at [700, 473] on div "Jan" at bounding box center [701, 478] width 31 height 10
click at [761, 430] on button "Start: [DATE]" at bounding box center [756, 430] width 149 height 20
click at [686, 452] on div "Previous Year [DATE] Feb Mar Apr May Jun [DATE] Aug Sep Oct Nov Dec" at bounding box center [736, 486] width 109 height 83
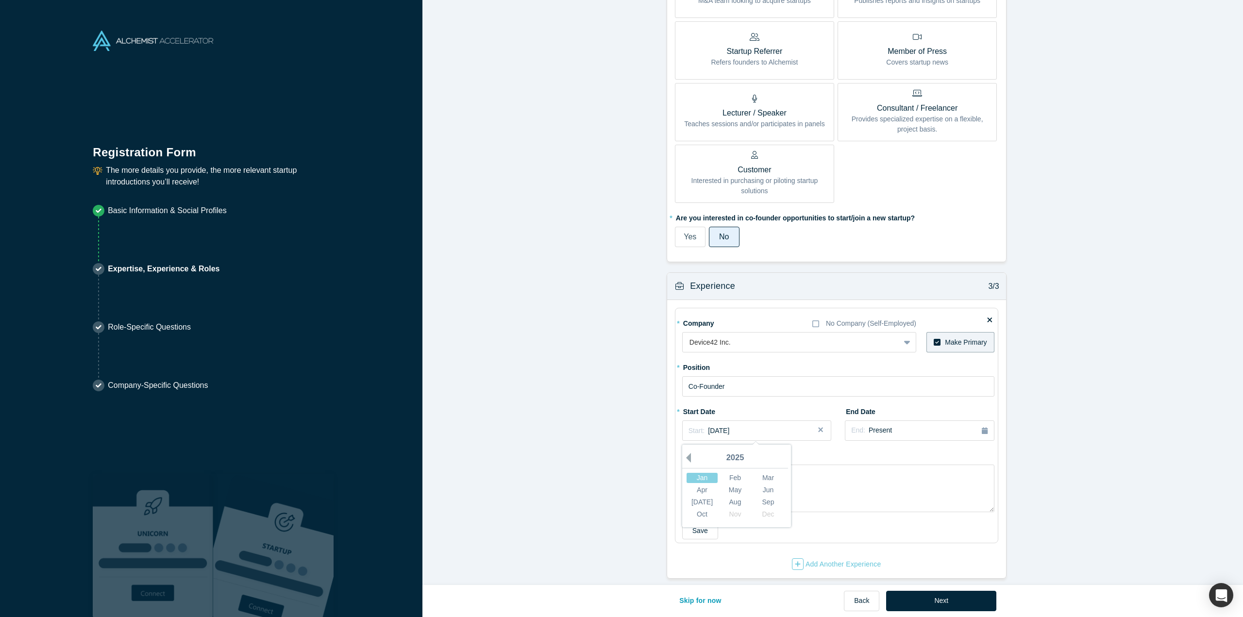
click at [686, 453] on button "Previous Year" at bounding box center [686, 458] width 10 height 10
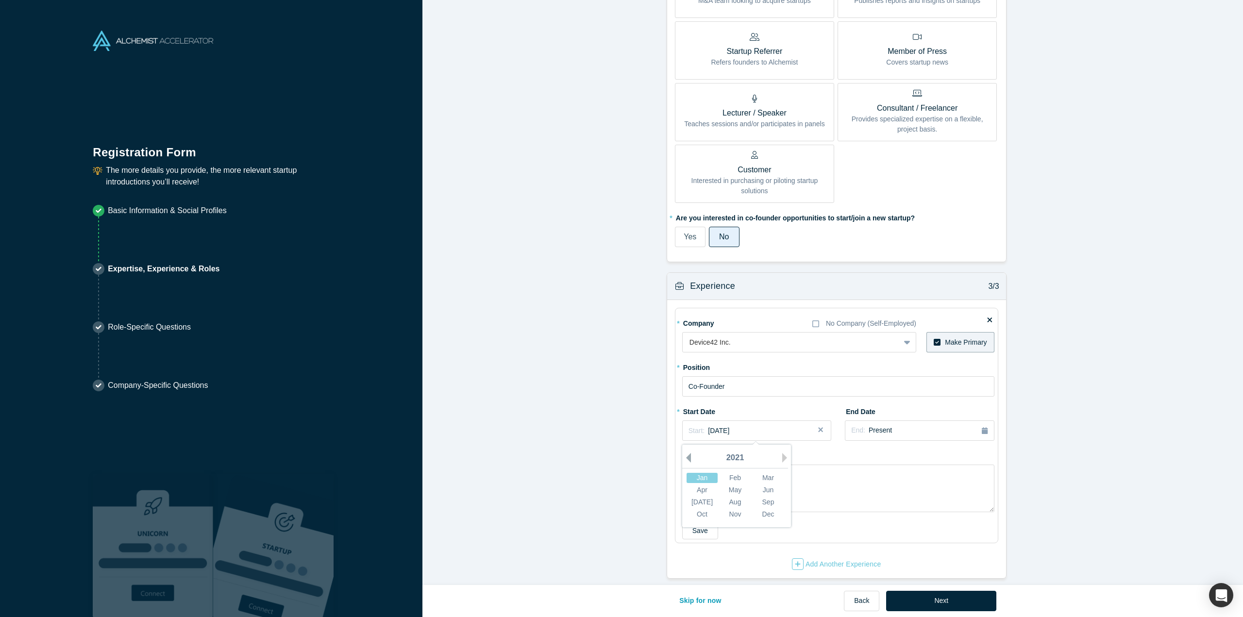
click at [686, 453] on button "Previous Year" at bounding box center [686, 458] width 10 height 10
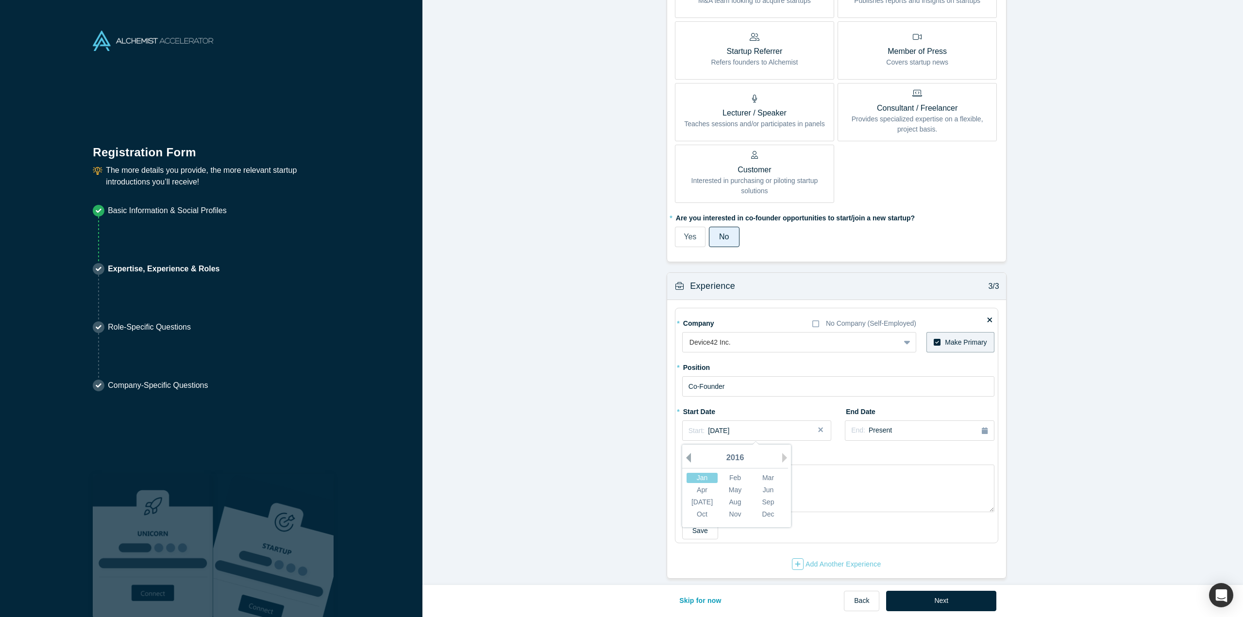
click at [686, 453] on button "Previous Year" at bounding box center [686, 458] width 10 height 10
click at [694, 473] on div "Jan" at bounding box center [701, 478] width 31 height 10
click at [729, 427] on span "[DATE]" at bounding box center [718, 431] width 21 height 8
click at [724, 473] on div "Feb" at bounding box center [734, 478] width 31 height 10
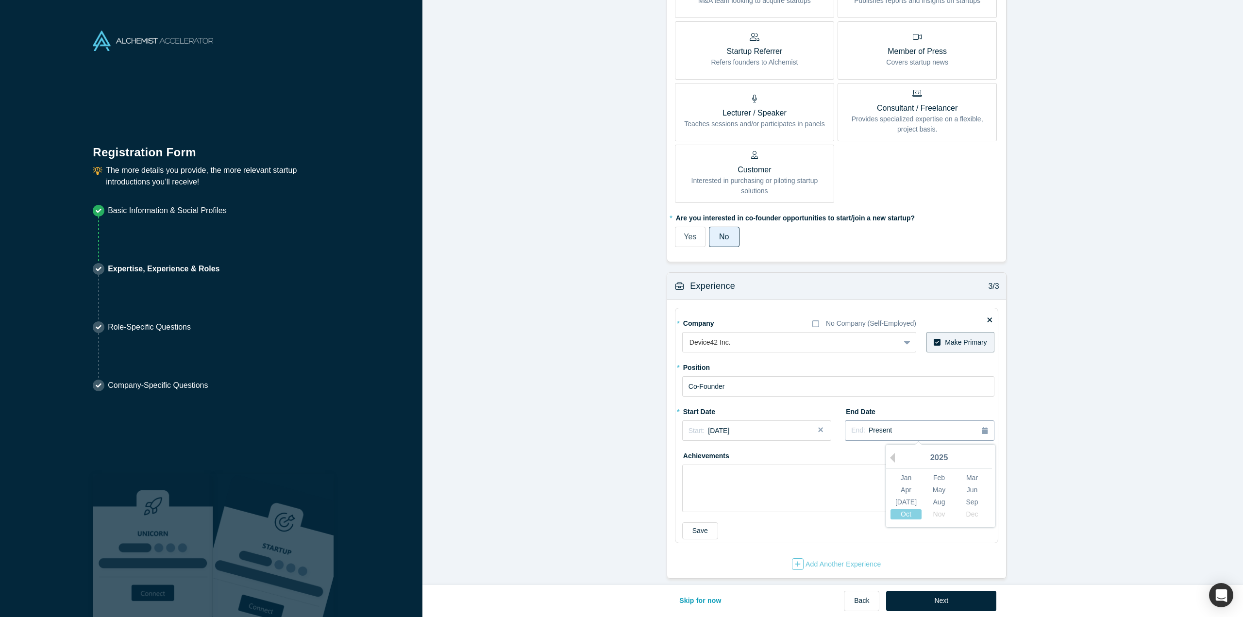
click at [884, 425] on div "End: Present" at bounding box center [919, 430] width 136 height 11
click at [888, 453] on button "Previous Year" at bounding box center [890, 458] width 10 height 10
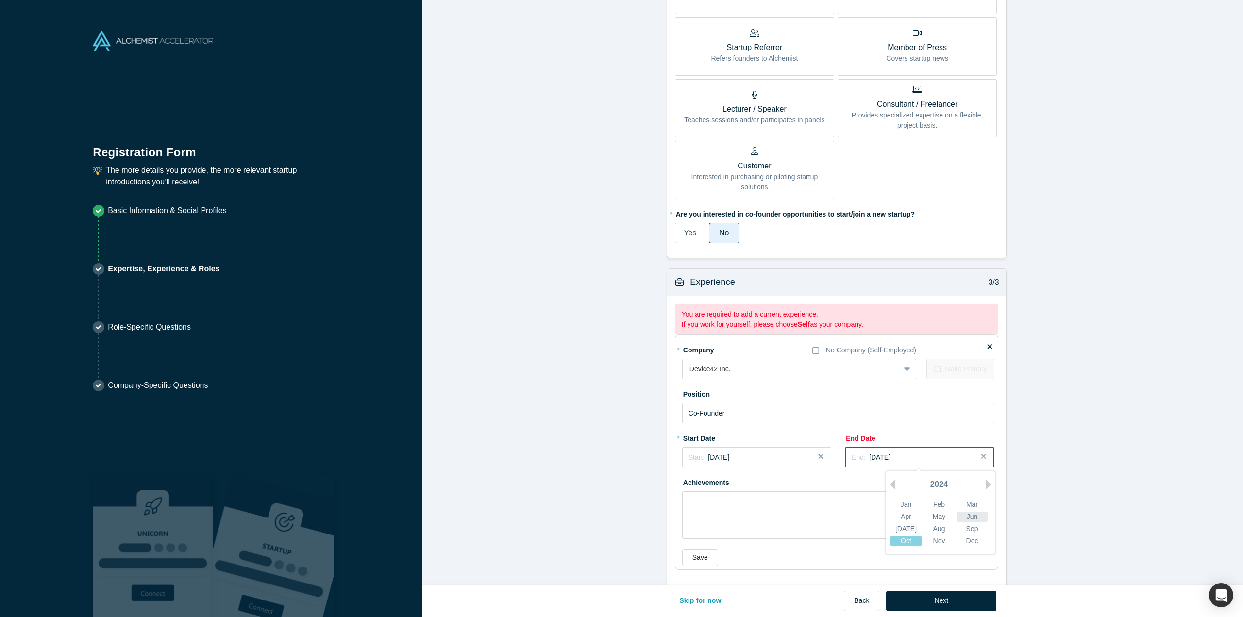
click at [962, 518] on div "Jun" at bounding box center [971, 517] width 31 height 10
click at [921, 458] on div "End: [DATE]" at bounding box center [918, 457] width 135 height 10
click at [905, 525] on div "[DATE]" at bounding box center [905, 529] width 31 height 10
click at [823, 491] on textarea at bounding box center [838, 515] width 312 height 48
click at [707, 366] on div at bounding box center [790, 369] width 203 height 12
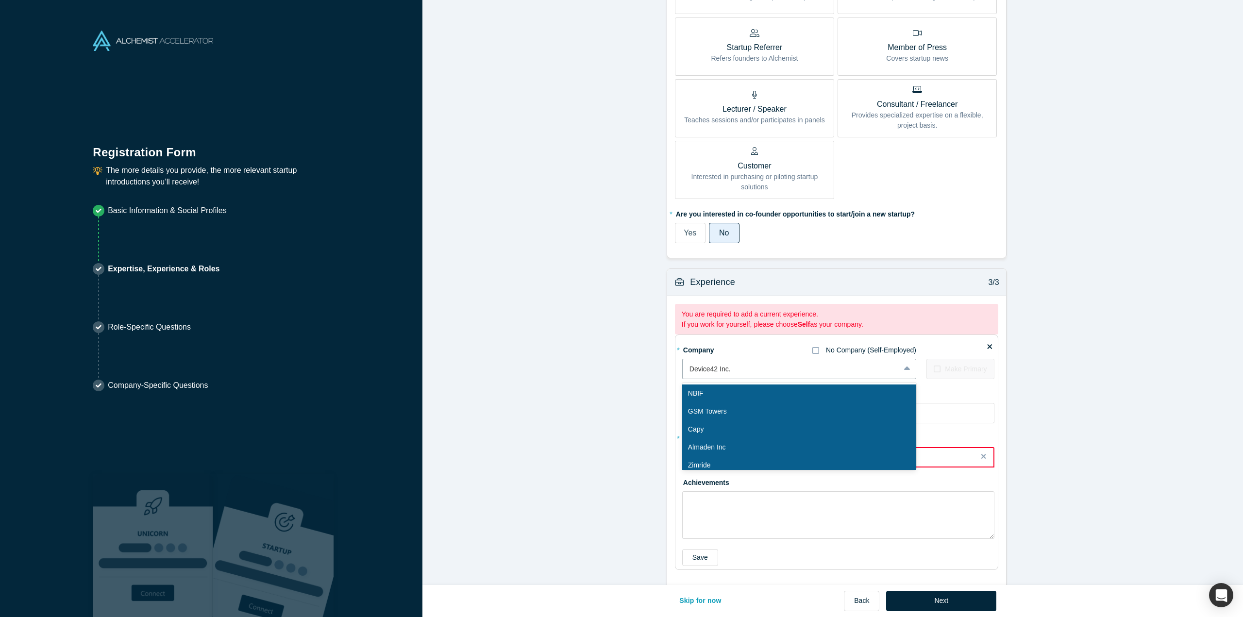
click at [814, 347] on icon at bounding box center [815, 351] width 7 height 8
click at [0, 0] on input "No Company (Self-Employed)" at bounding box center [0, 0] width 0 height 0
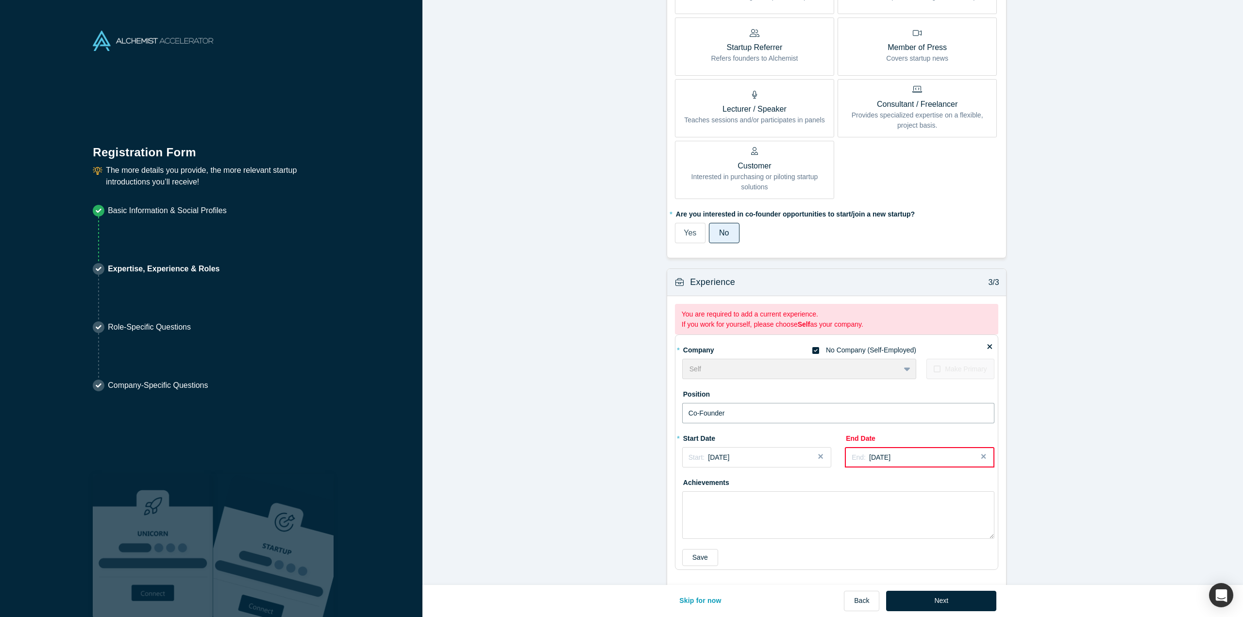
click at [731, 414] on input "Co-Founder" at bounding box center [838, 413] width 312 height 20
type input "C"
click at [782, 481] on button "Next Year" at bounding box center [787, 485] width 10 height 10
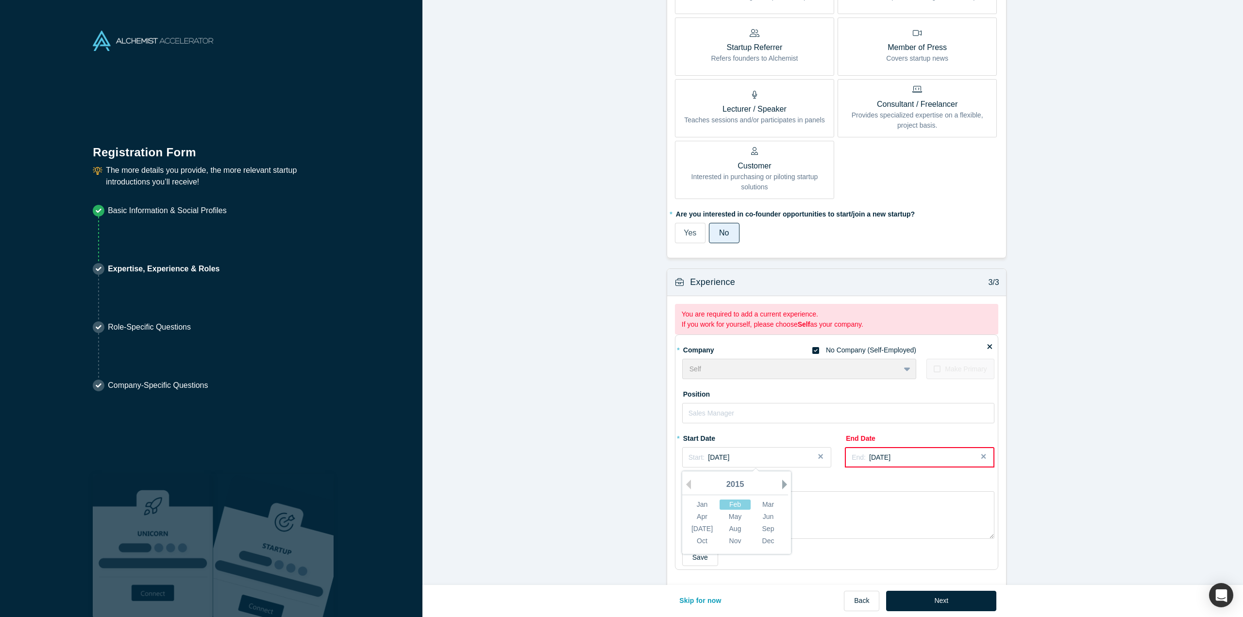
click at [782, 481] on button "Next Year" at bounding box center [787, 485] width 10 height 10
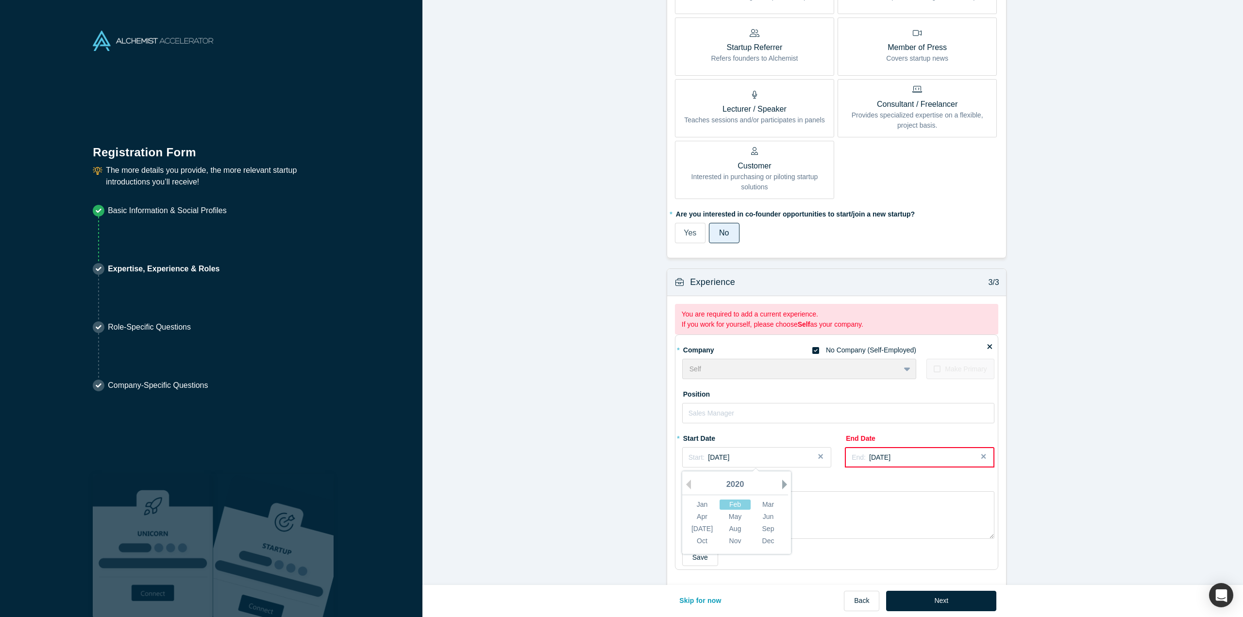
click at [782, 481] on button "Next Year" at bounding box center [787, 485] width 10 height 10
click at [765, 515] on div "Jun" at bounding box center [767, 517] width 31 height 10
click at [791, 458] on div "Start: [DATE]" at bounding box center [756, 457] width 136 height 10
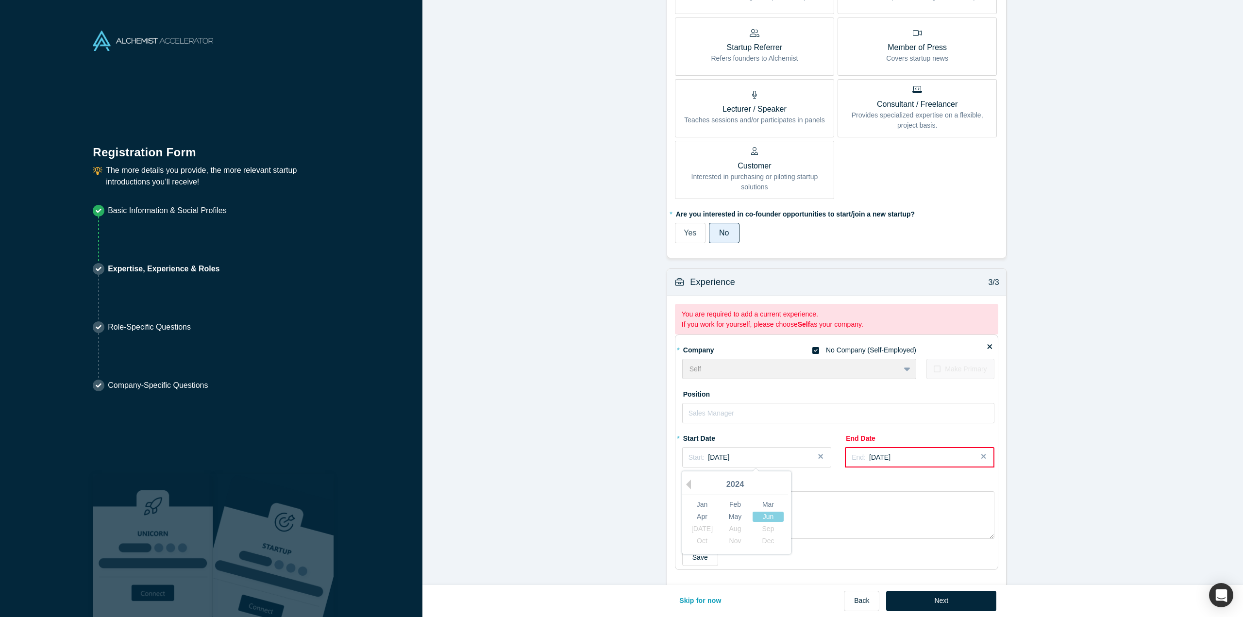
click at [696, 528] on div "[DATE] Aug Sep" at bounding box center [734, 529] width 99 height 12
click at [770, 454] on div "Start: [DATE]" at bounding box center [756, 457] width 136 height 10
click at [979, 455] on button "Close" at bounding box center [986, 457] width 15 height 20
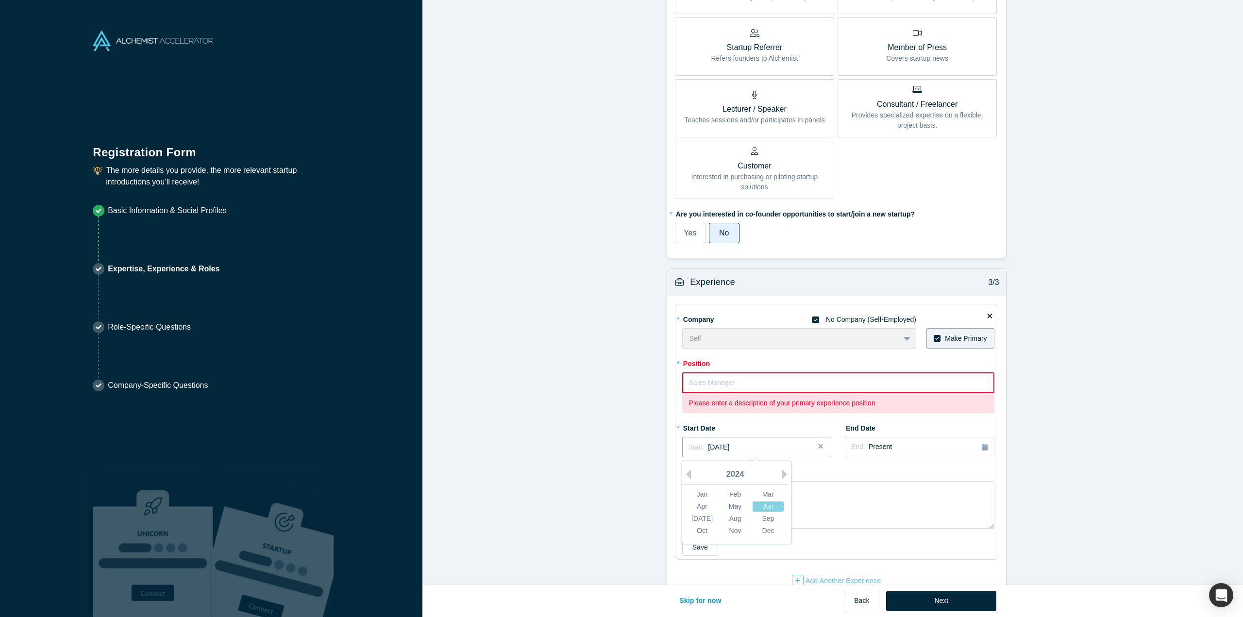
click at [721, 445] on span "[DATE]" at bounding box center [718, 447] width 21 height 8
click at [699, 514] on div "[DATE]" at bounding box center [701, 519] width 31 height 10
click at [722, 382] on input "text" at bounding box center [838, 382] width 312 height 20
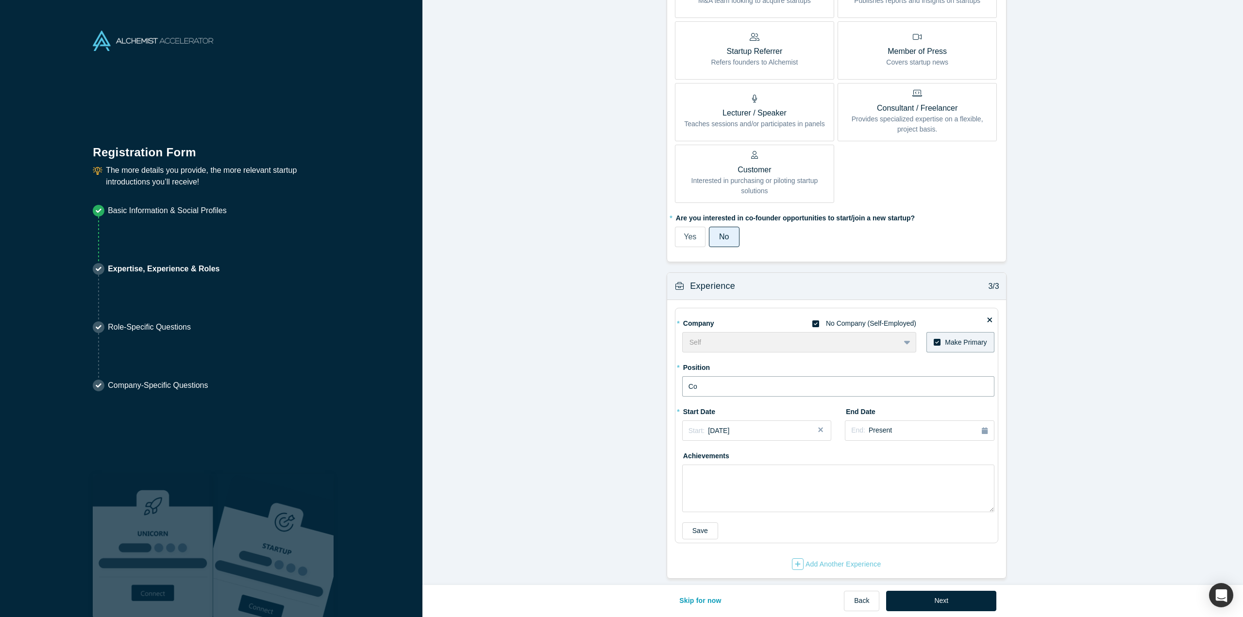
type input "C"
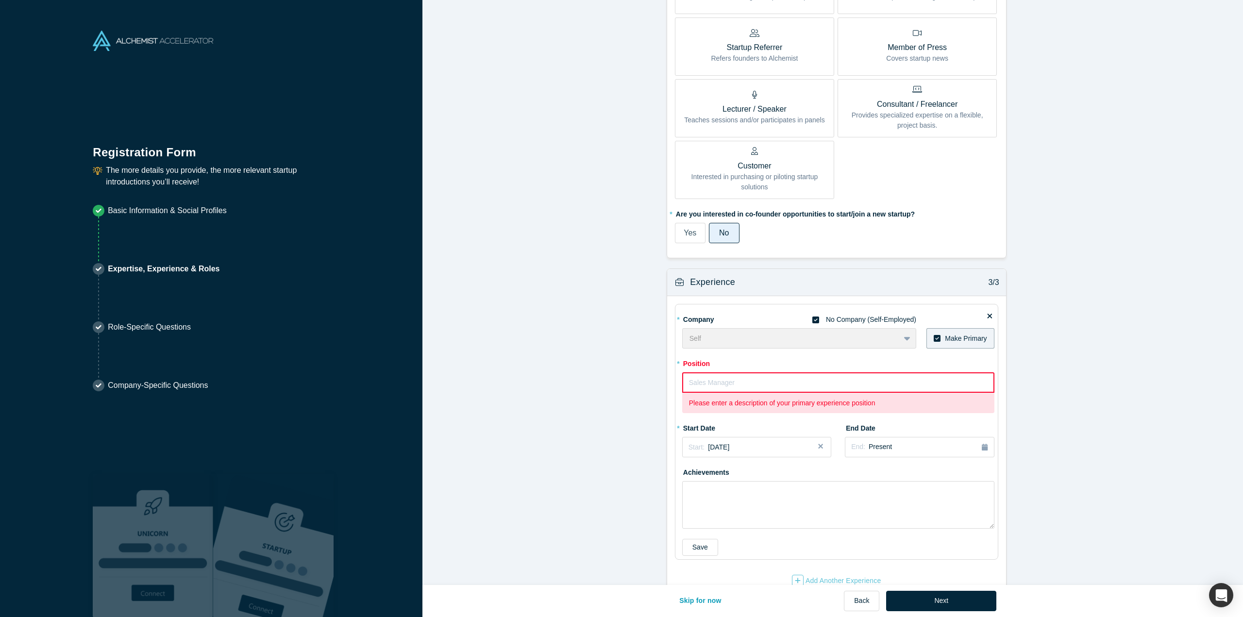
click at [731, 380] on input "text" at bounding box center [838, 382] width 312 height 20
click at [697, 601] on button "Skip for now" at bounding box center [700, 601] width 63 height 20
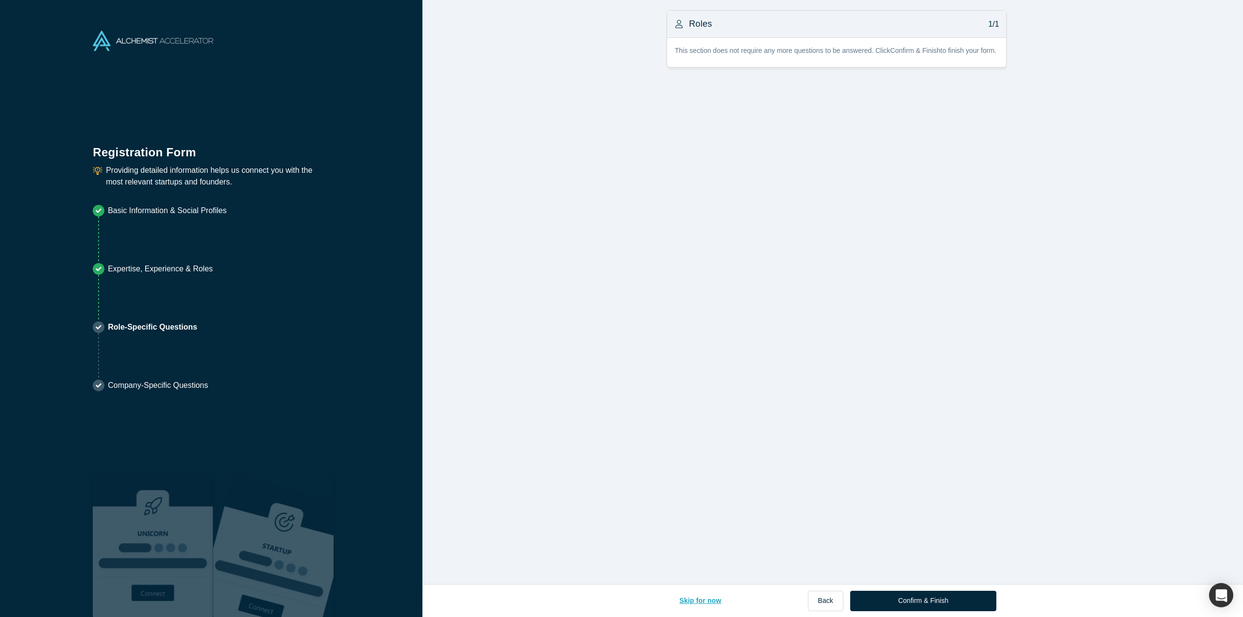
scroll to position [0, 0]
click at [902, 603] on button "Confirm & Finish" at bounding box center [923, 601] width 146 height 20
